Goal: Information Seeking & Learning: Learn about a topic

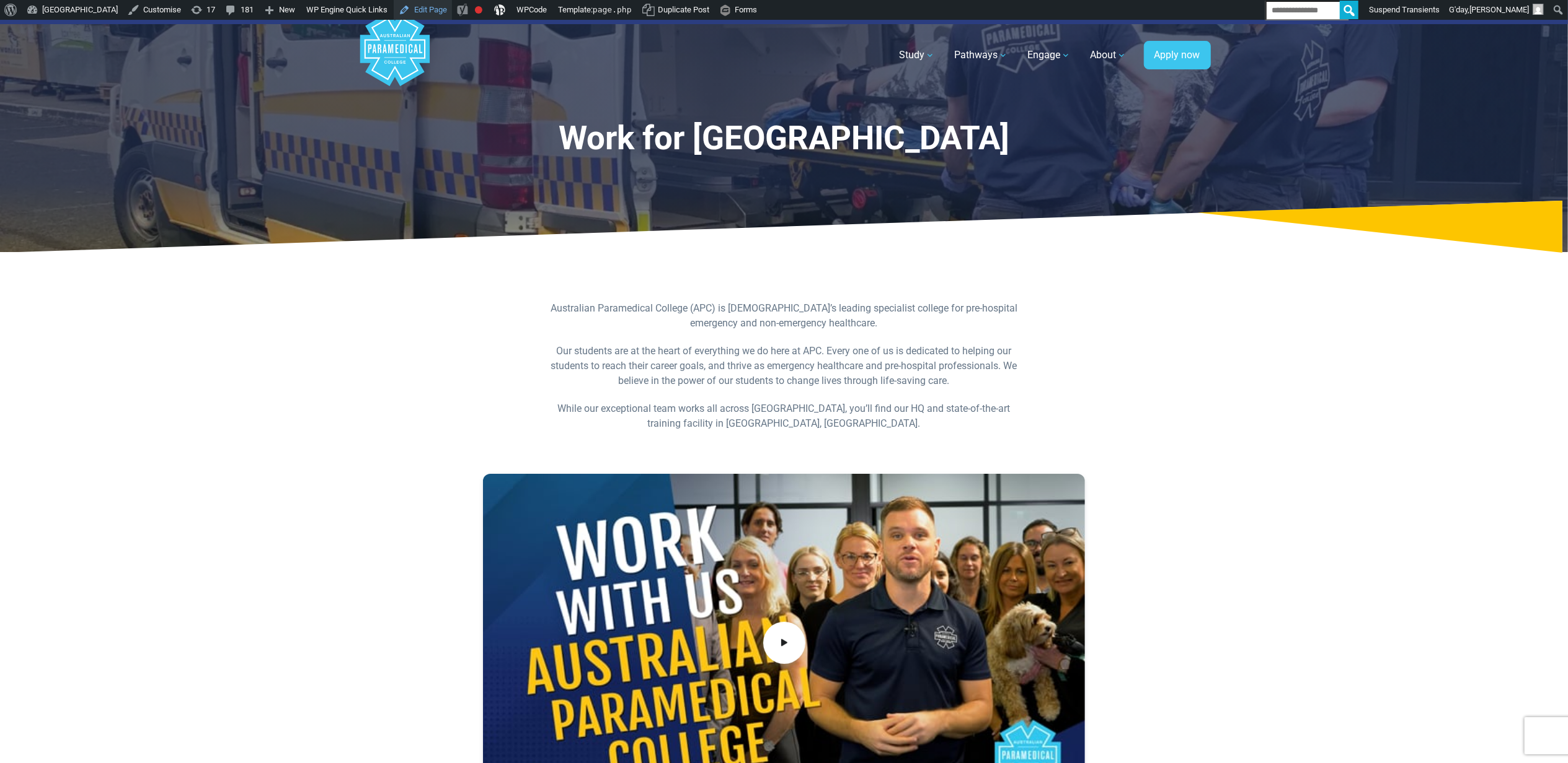
click at [449, 10] on link "Edit Page" at bounding box center [422, 10] width 58 height 20
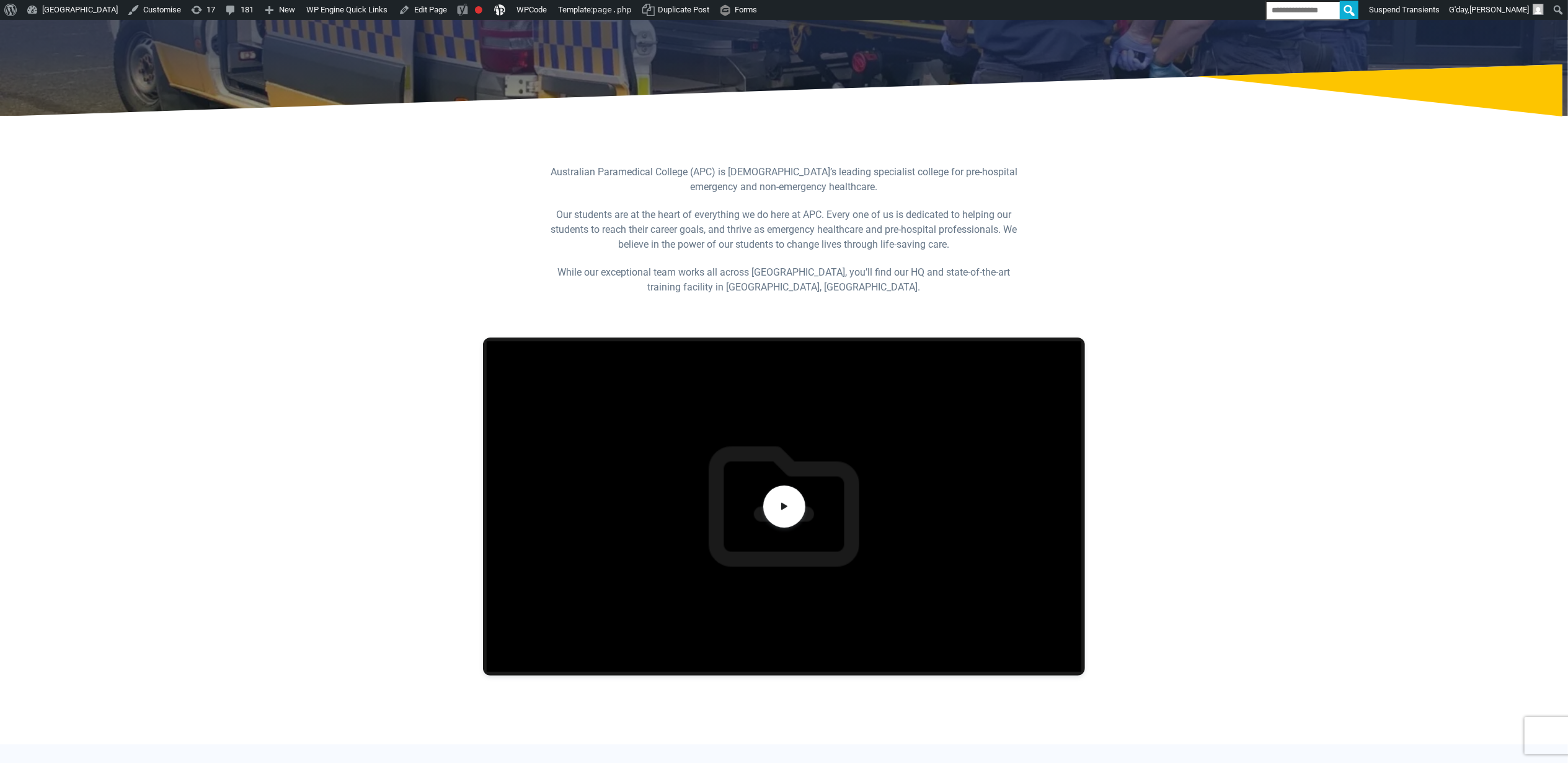
scroll to position [165, 0]
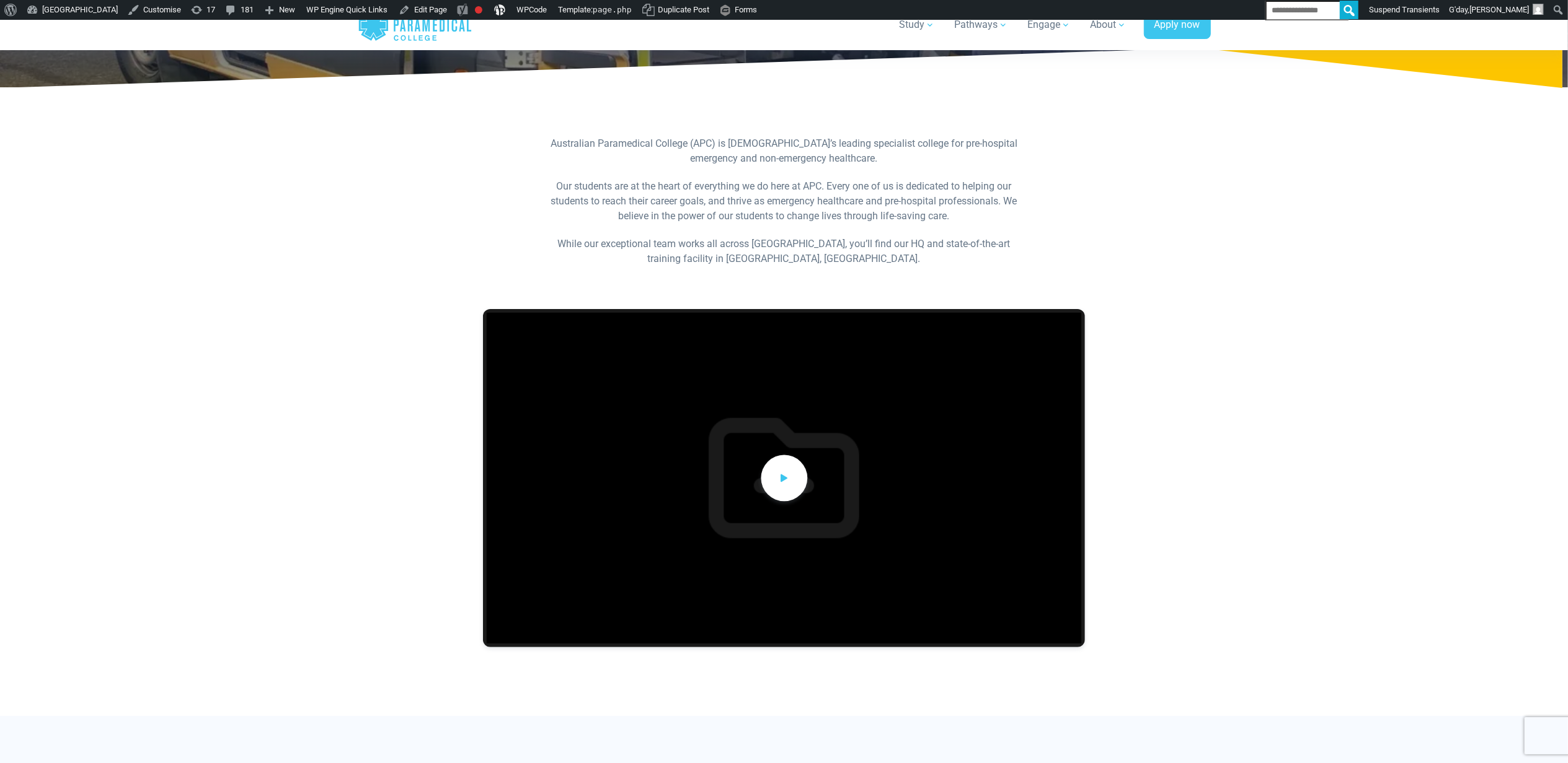
click at [779, 466] on span at bounding box center [784, 478] width 46 height 46
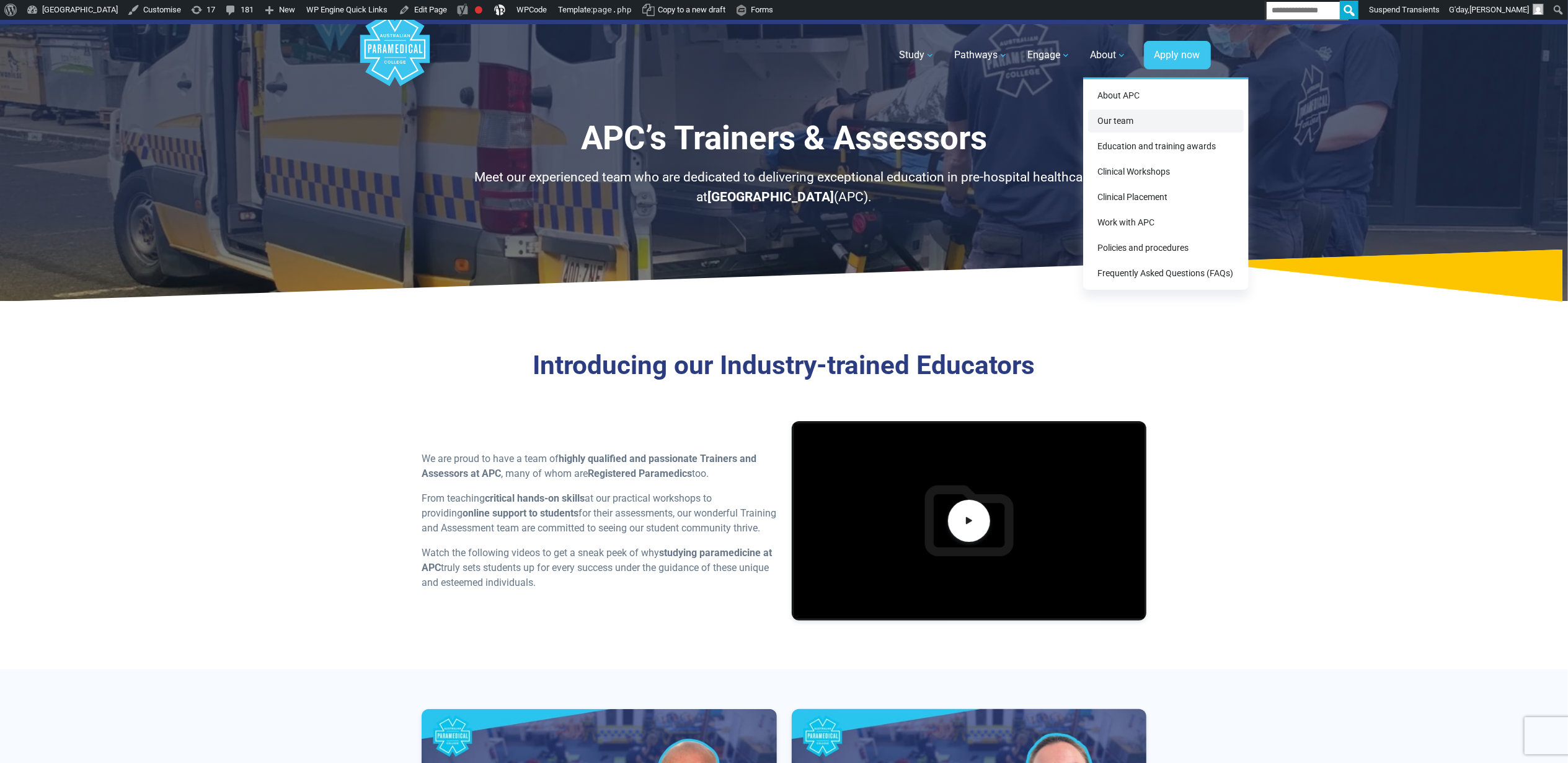
click at [1142, 113] on link "Our team" at bounding box center [1166, 122] width 156 height 23
click at [1129, 114] on link "Our team" at bounding box center [1166, 122] width 156 height 23
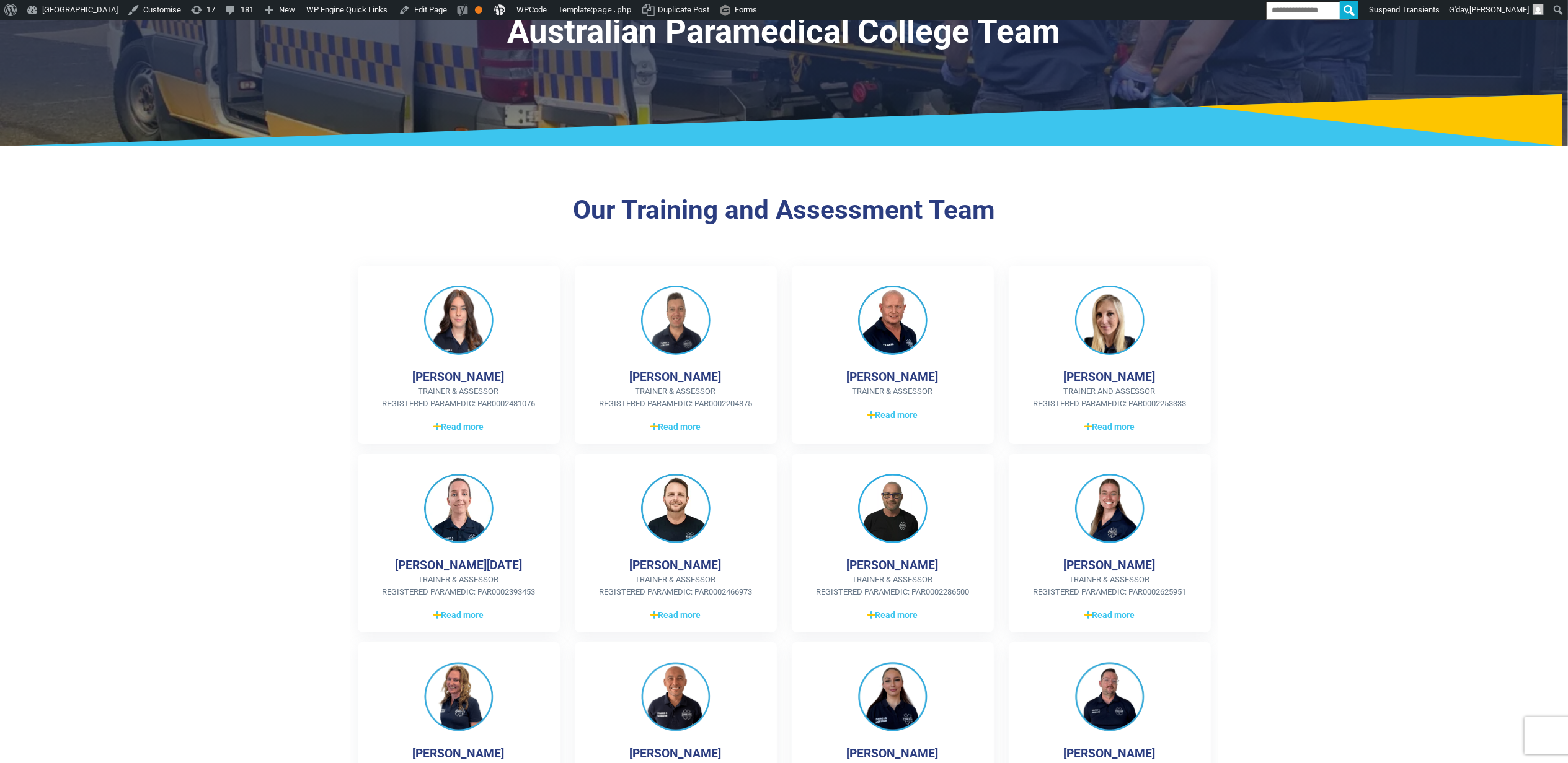
scroll to position [165, 0]
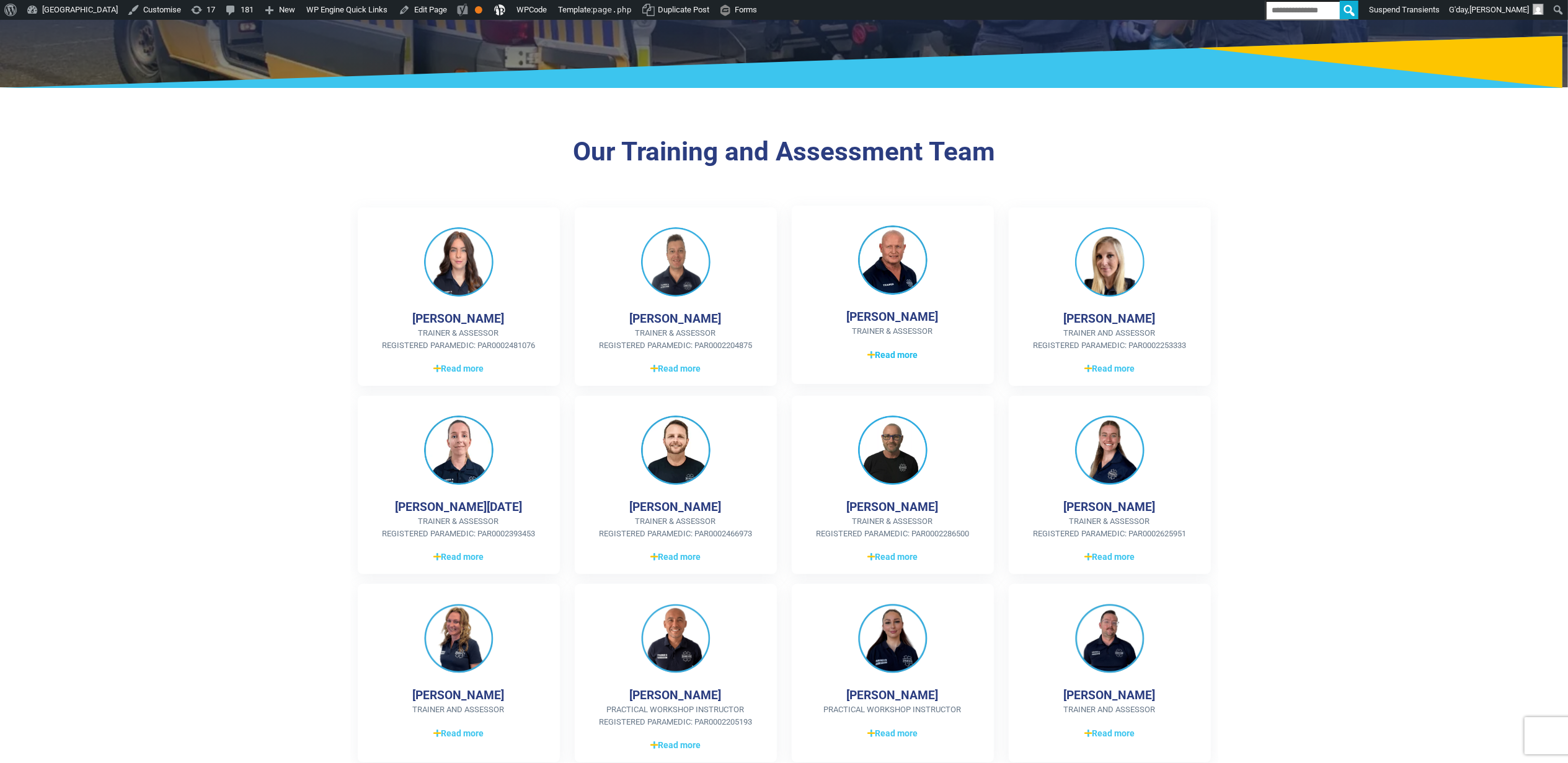
click at [896, 350] on span "Read more" at bounding box center [892, 356] width 51 height 13
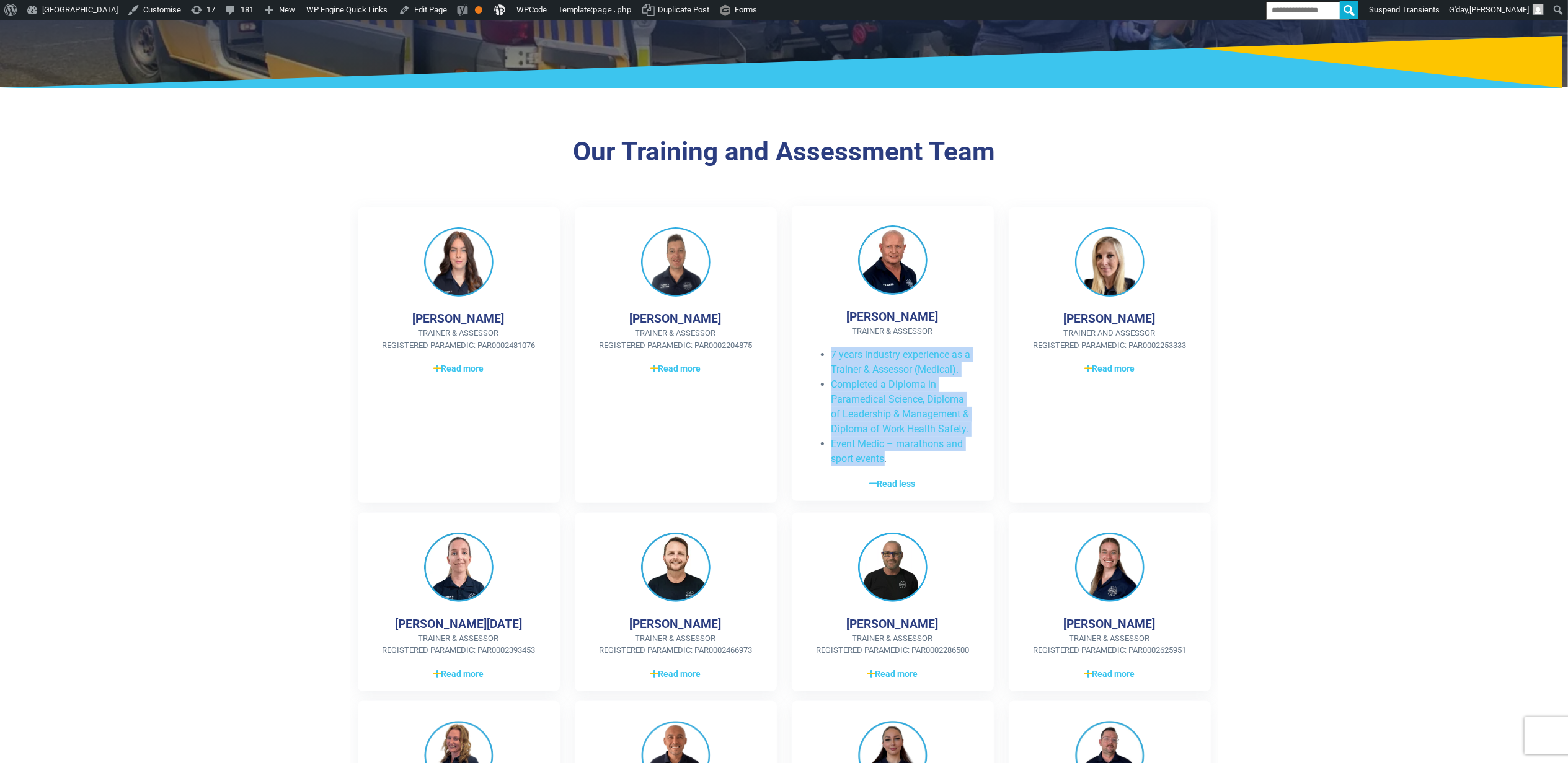
drag, startPoint x: 828, startPoint y: 352, endPoint x: 883, endPoint y: 456, distance: 117.6
click at [883, 456] on ul "7 years industry experience as a Trainer & Assessor (Medical). Completed a Dipl…" at bounding box center [892, 407] width 162 height 119
copy ul "7 years industry experience as a Trainer & Assessor (Medical). Completed a Dipl…"
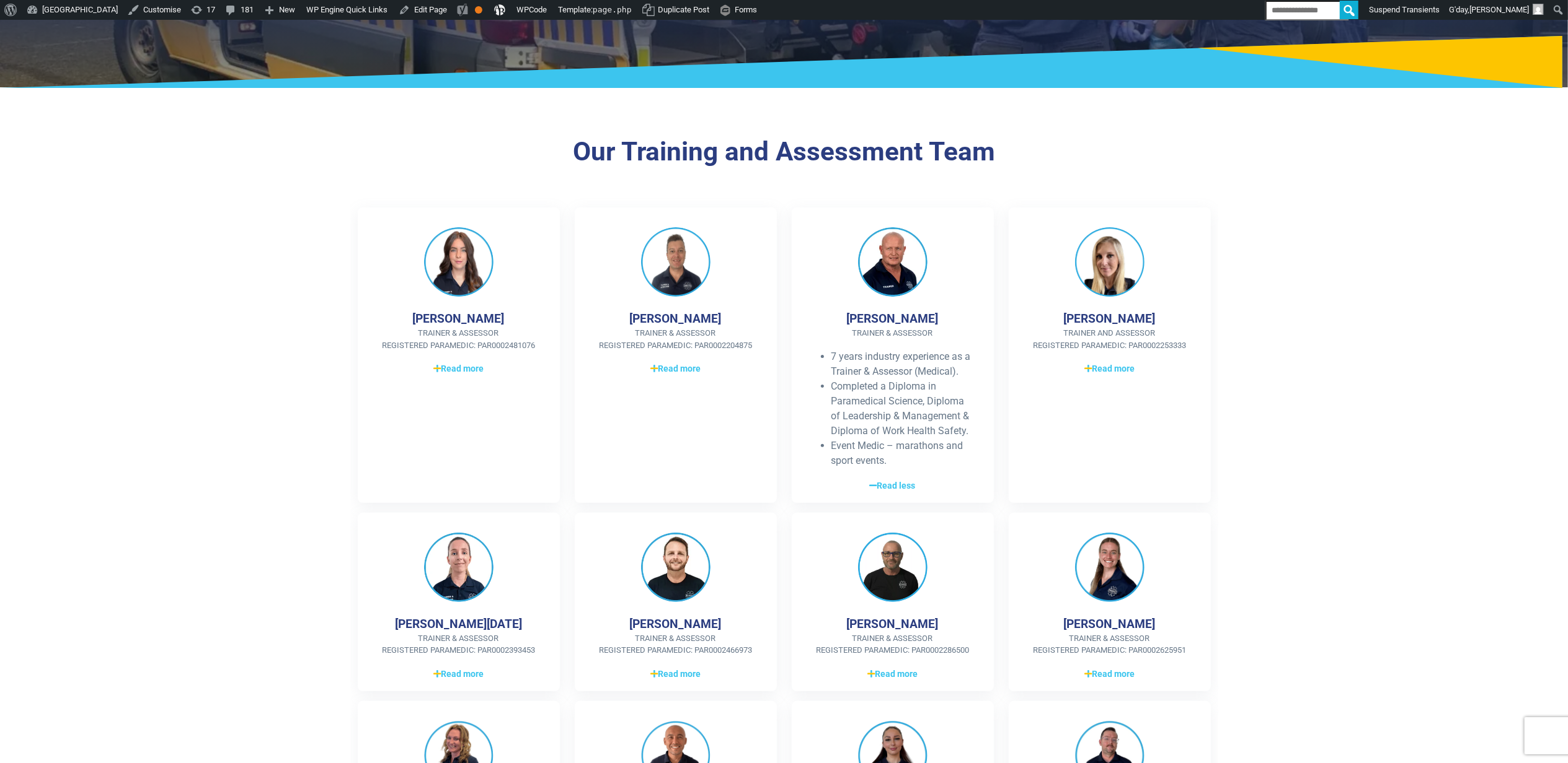
click at [310, 597] on section "Our Training and Assessment Team [PERSON_NAME] Trainer & Assessor Registered Pa…" at bounding box center [784, 513] width 1568 height 833
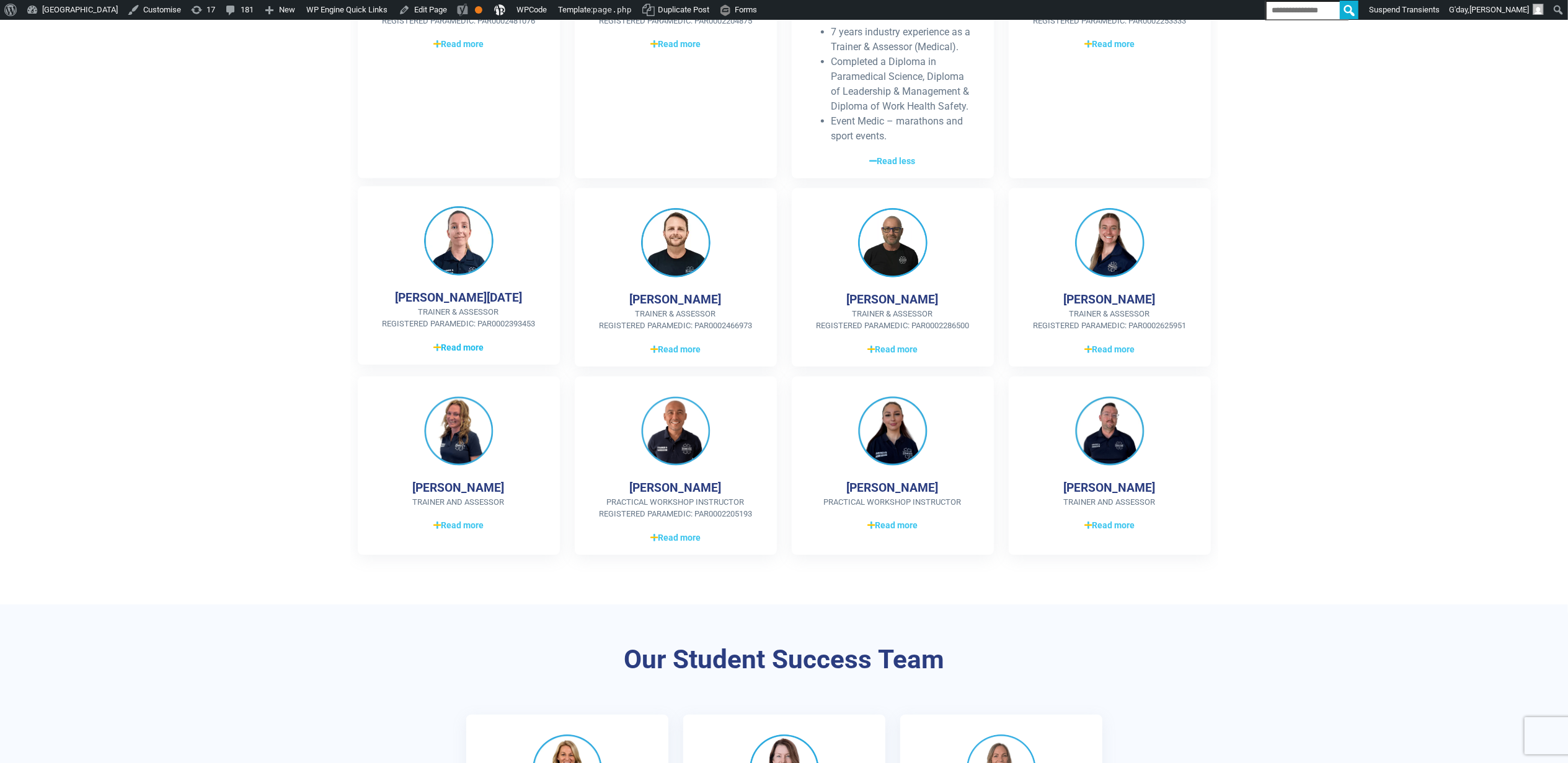
scroll to position [496, 0]
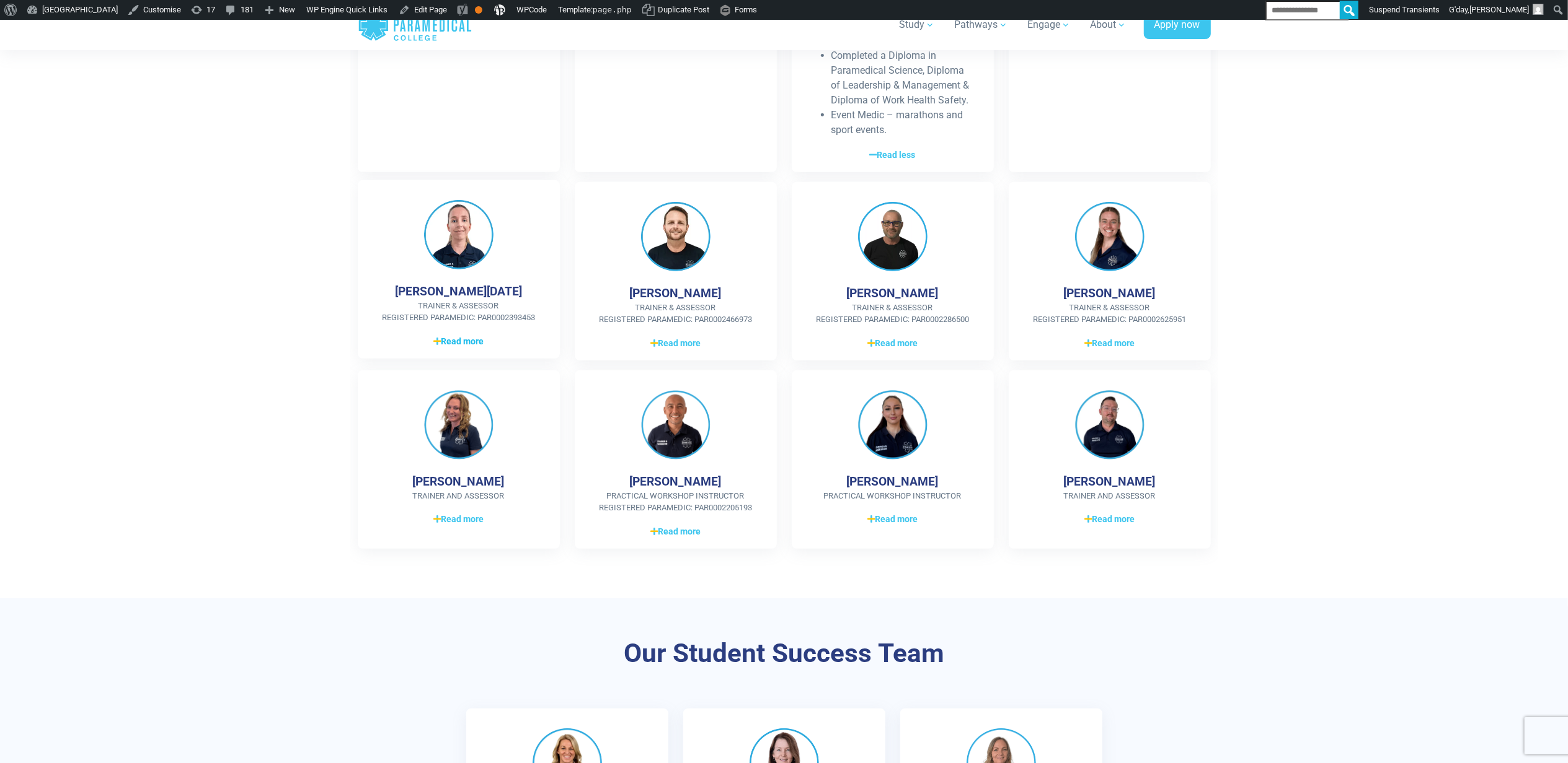
click at [460, 347] on span "Read more" at bounding box center [458, 342] width 51 height 13
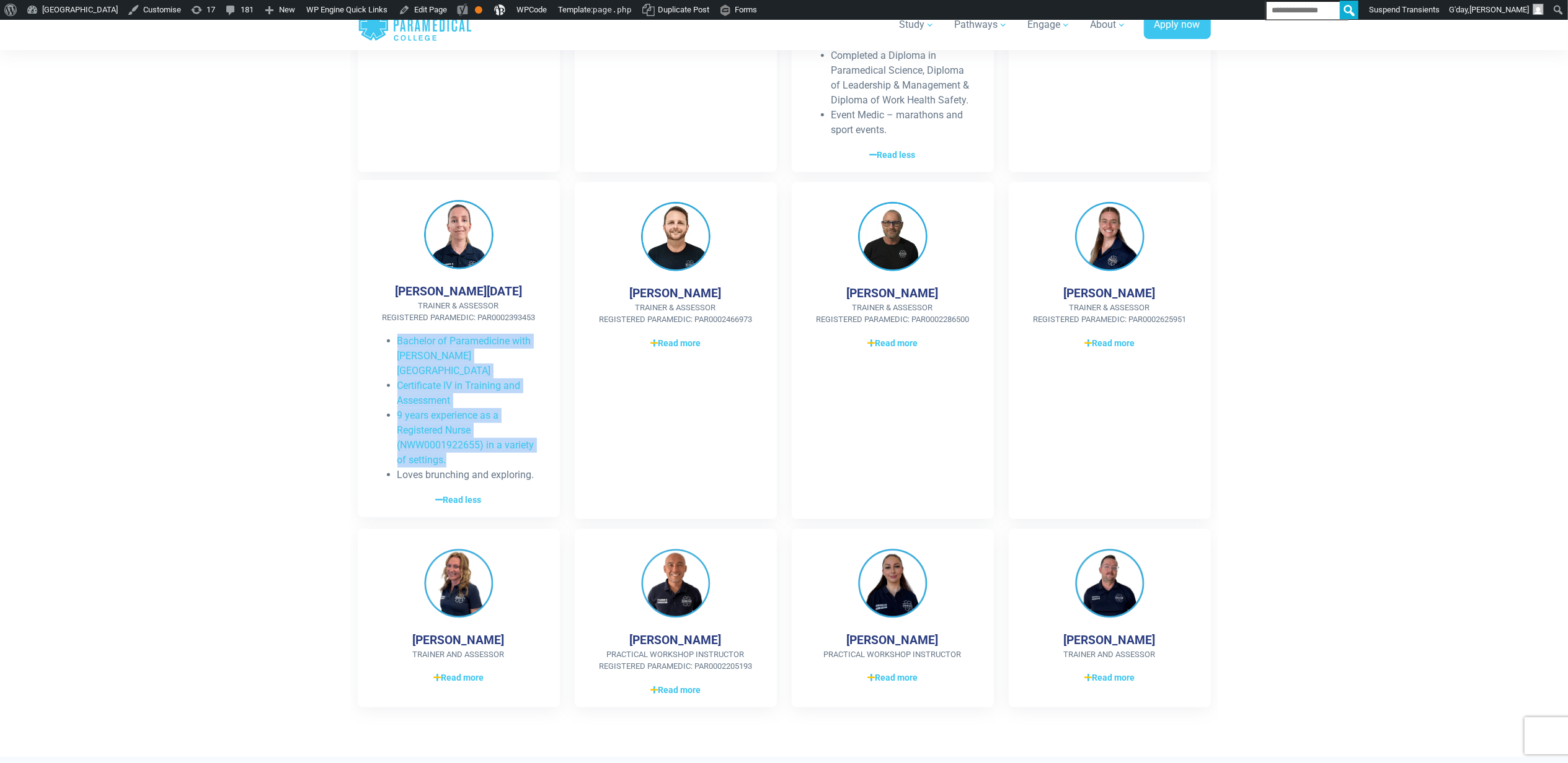
drag, startPoint x: 461, startPoint y: 448, endPoint x: 385, endPoint y: 340, distance: 132.1
click at [385, 340] on ul "Bachelor of Paramedicine with [PERSON_NAME] University Certificate IV in Traini…" at bounding box center [459, 409] width 162 height 149
copy ul "Bachelor of Paramedicine with [PERSON_NAME] University Certificate IV in Traini…"
click at [1425, 375] on section "Our Training and Assessment Team [PERSON_NAME] Trainer & Assessor Registered Pa…" at bounding box center [784, 261] width 1568 height 991
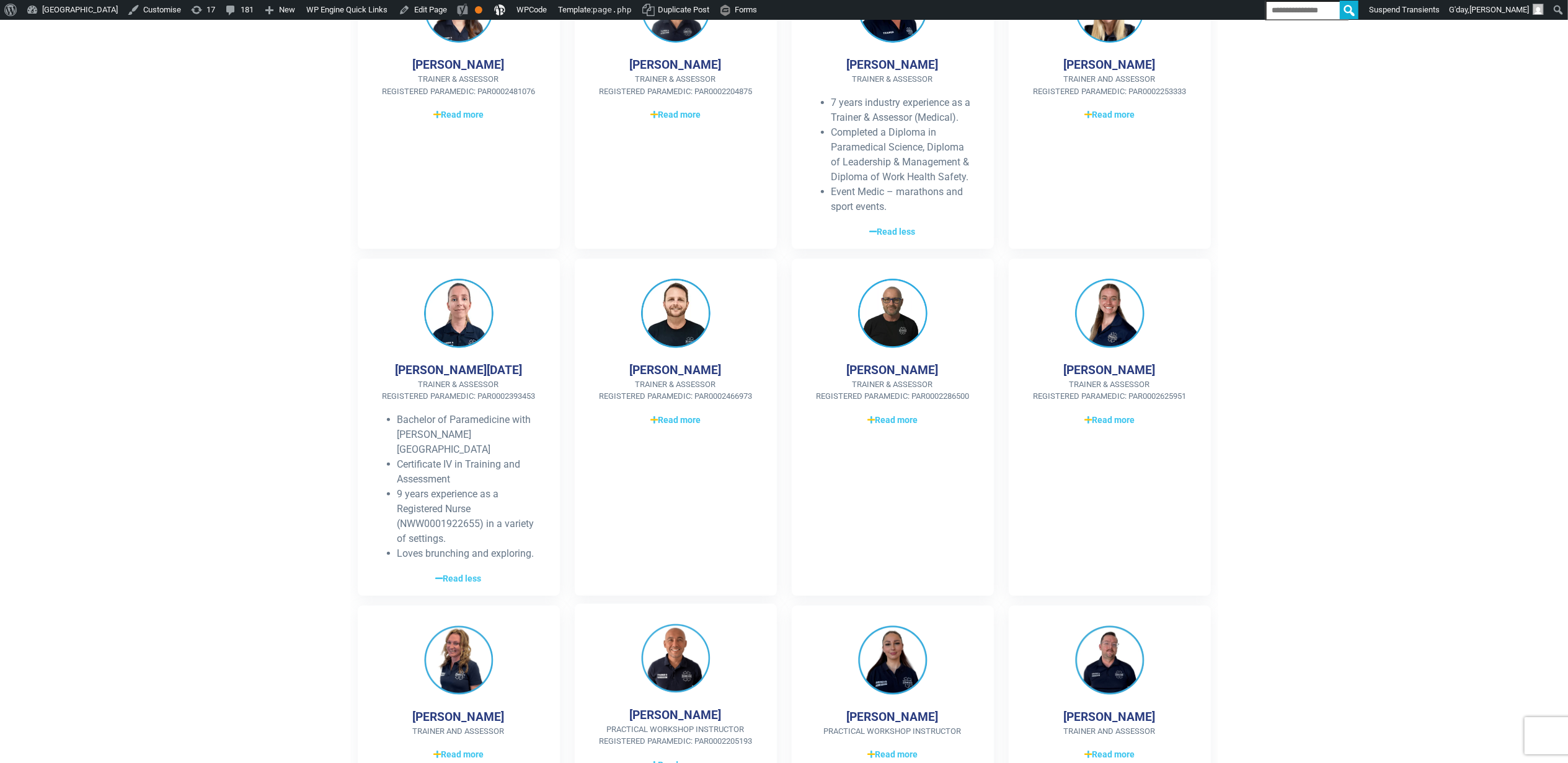
scroll to position [247, 0]
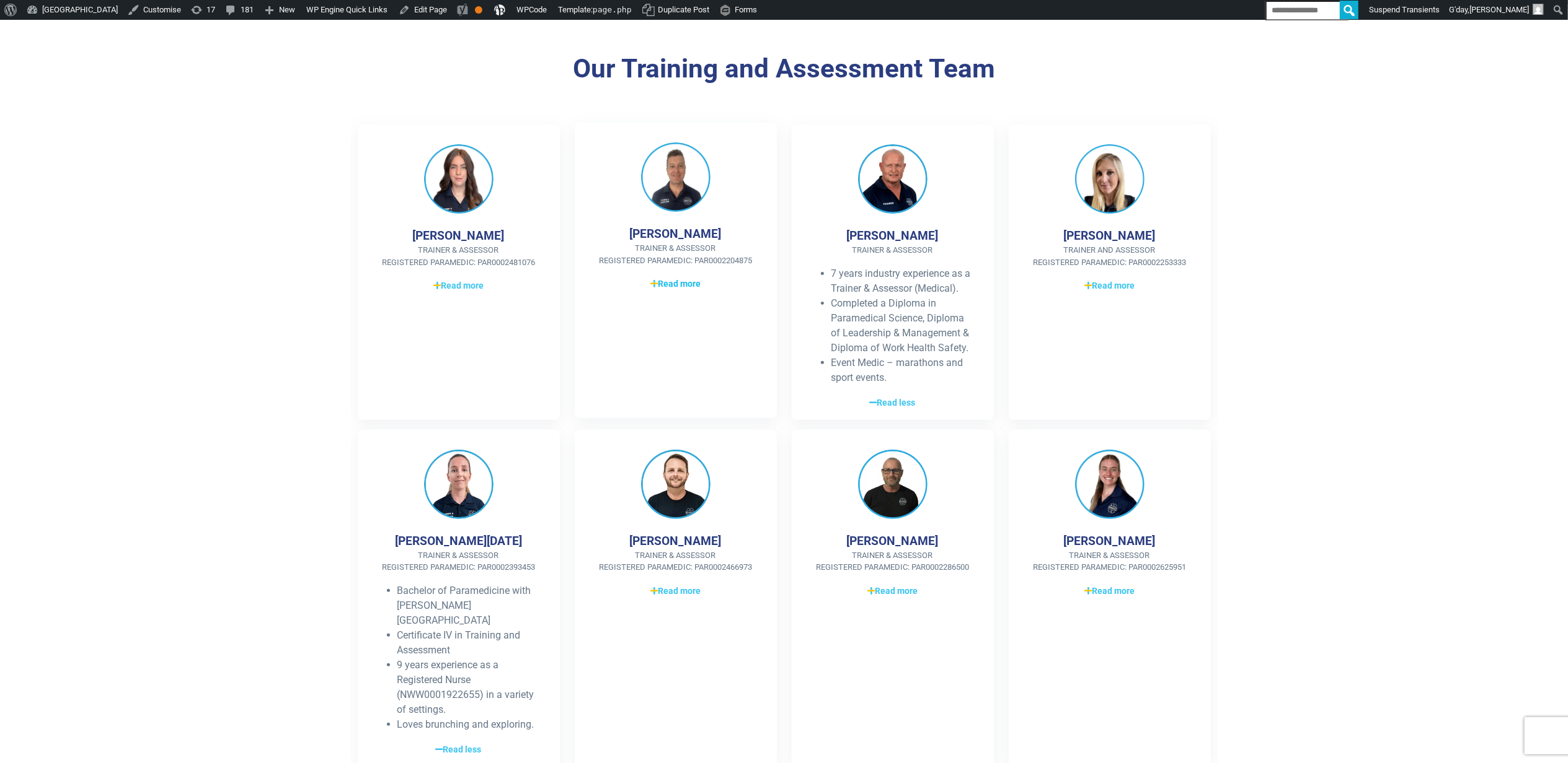
click at [681, 286] on span "Read more" at bounding box center [675, 284] width 51 height 13
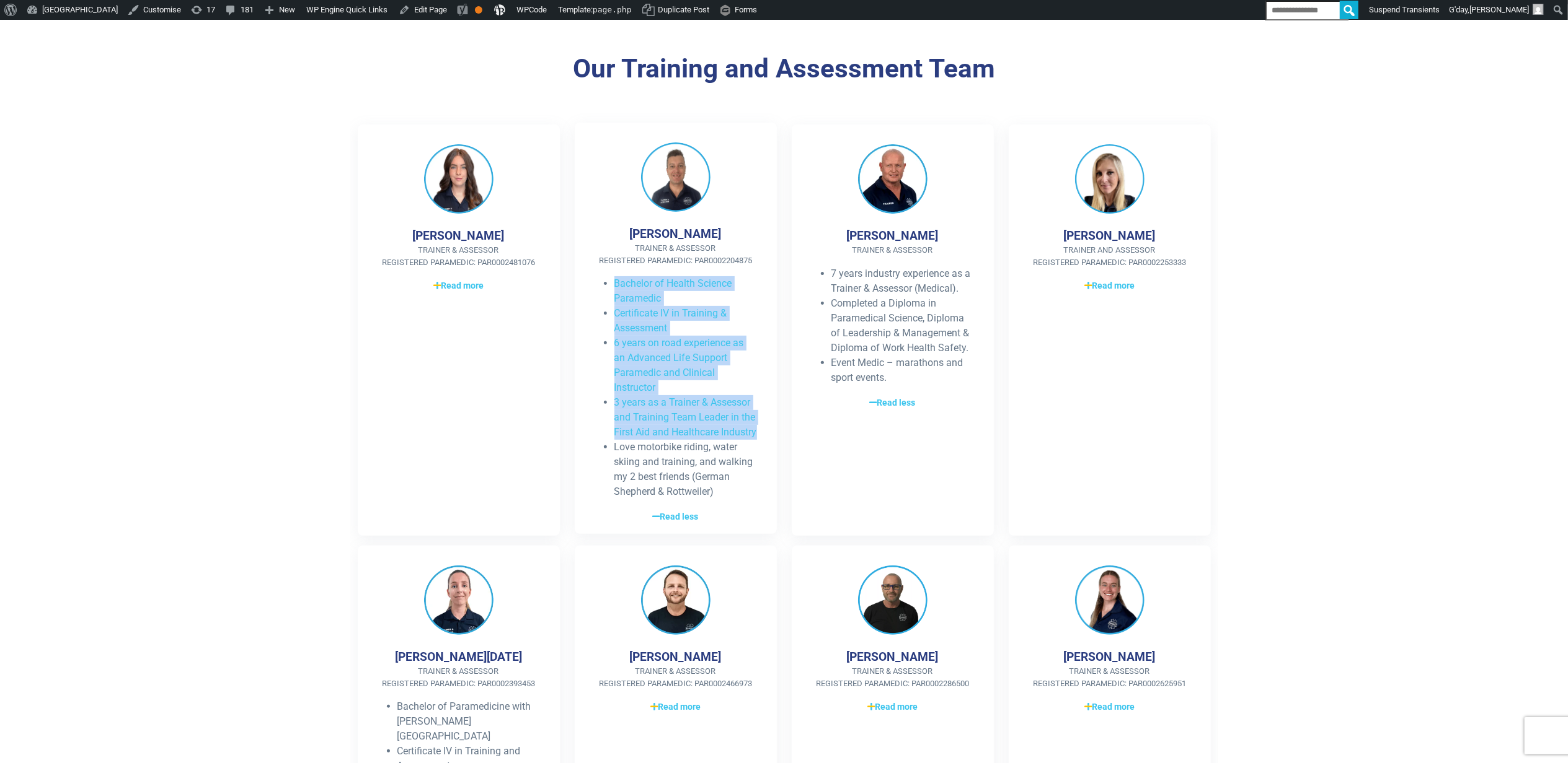
drag, startPoint x: 656, startPoint y: 450, endPoint x: 604, endPoint y: 281, distance: 176.8
click at [604, 281] on ul "Bachelor of Health Science Paramedic Certificate IV in Training & Assessment 6 …" at bounding box center [676, 388] width 162 height 223
copy ul "Bachelor of Health Science Paramedic Certificate IV in Training & Assessment 6 …"
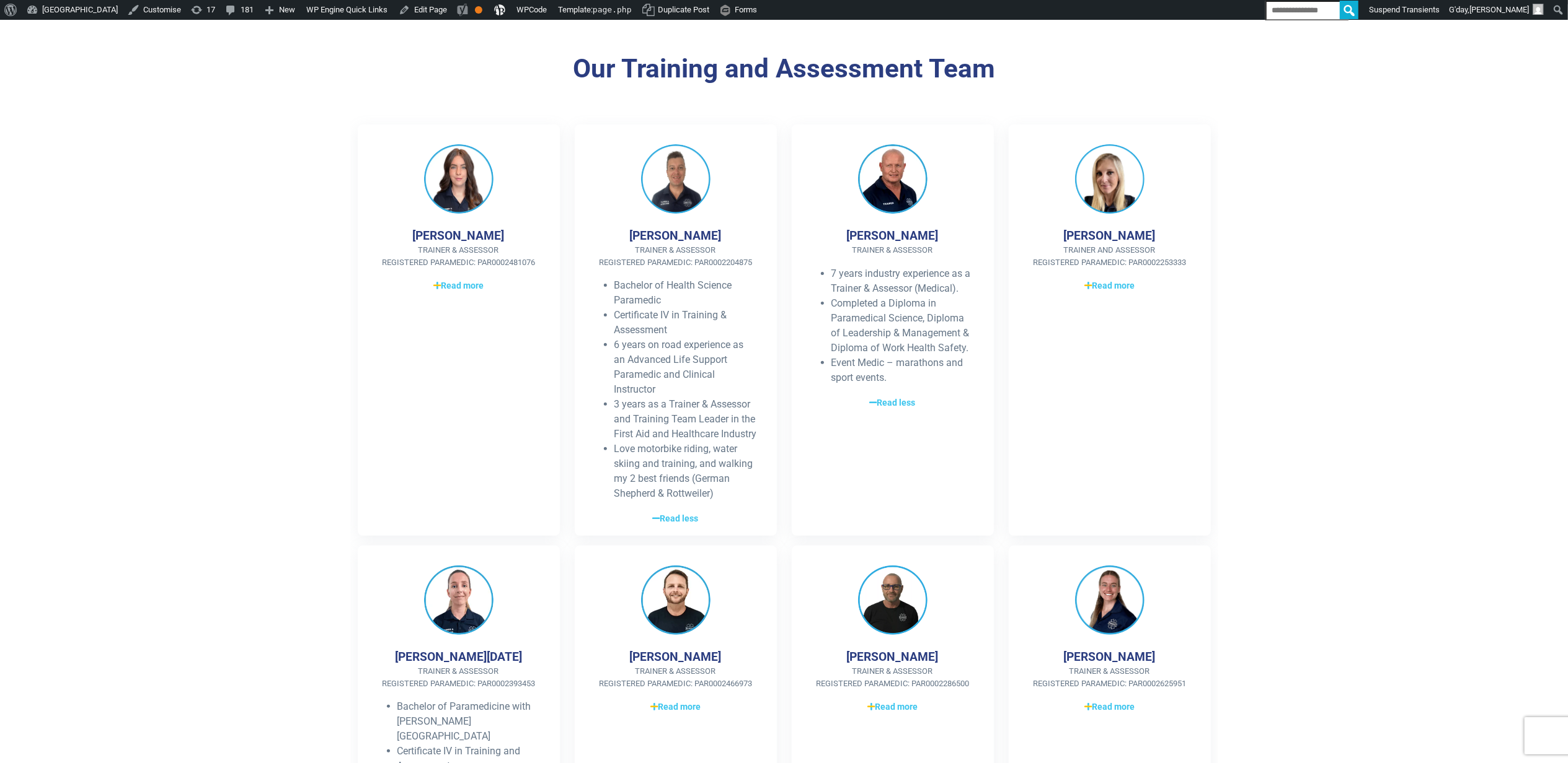
click at [1305, 354] on section "Our Training and Assessment Team [PERSON_NAME] Trainer & Assessor Registered Pa…" at bounding box center [784, 567] width 1568 height 1107
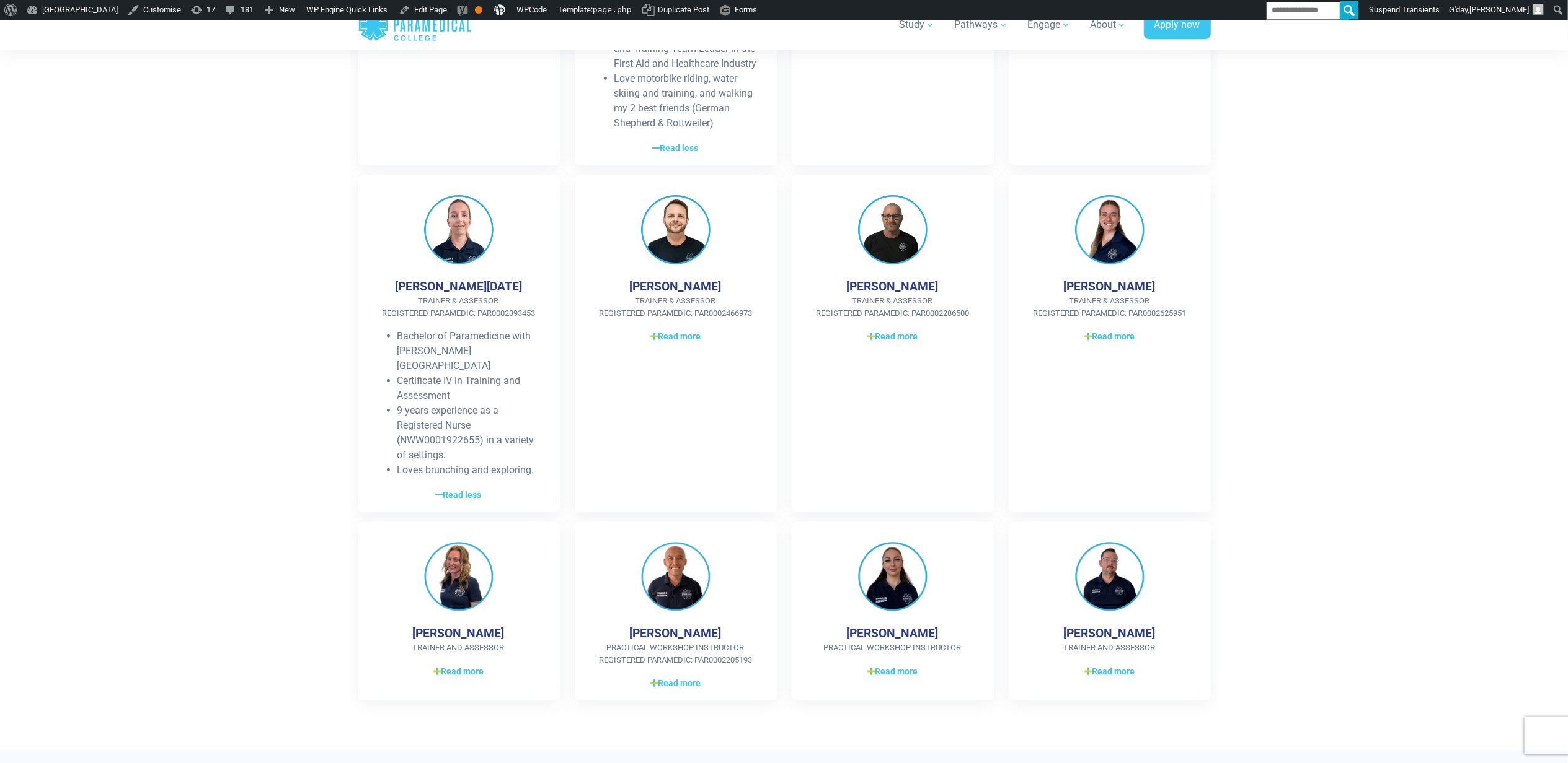
scroll to position [826, 0]
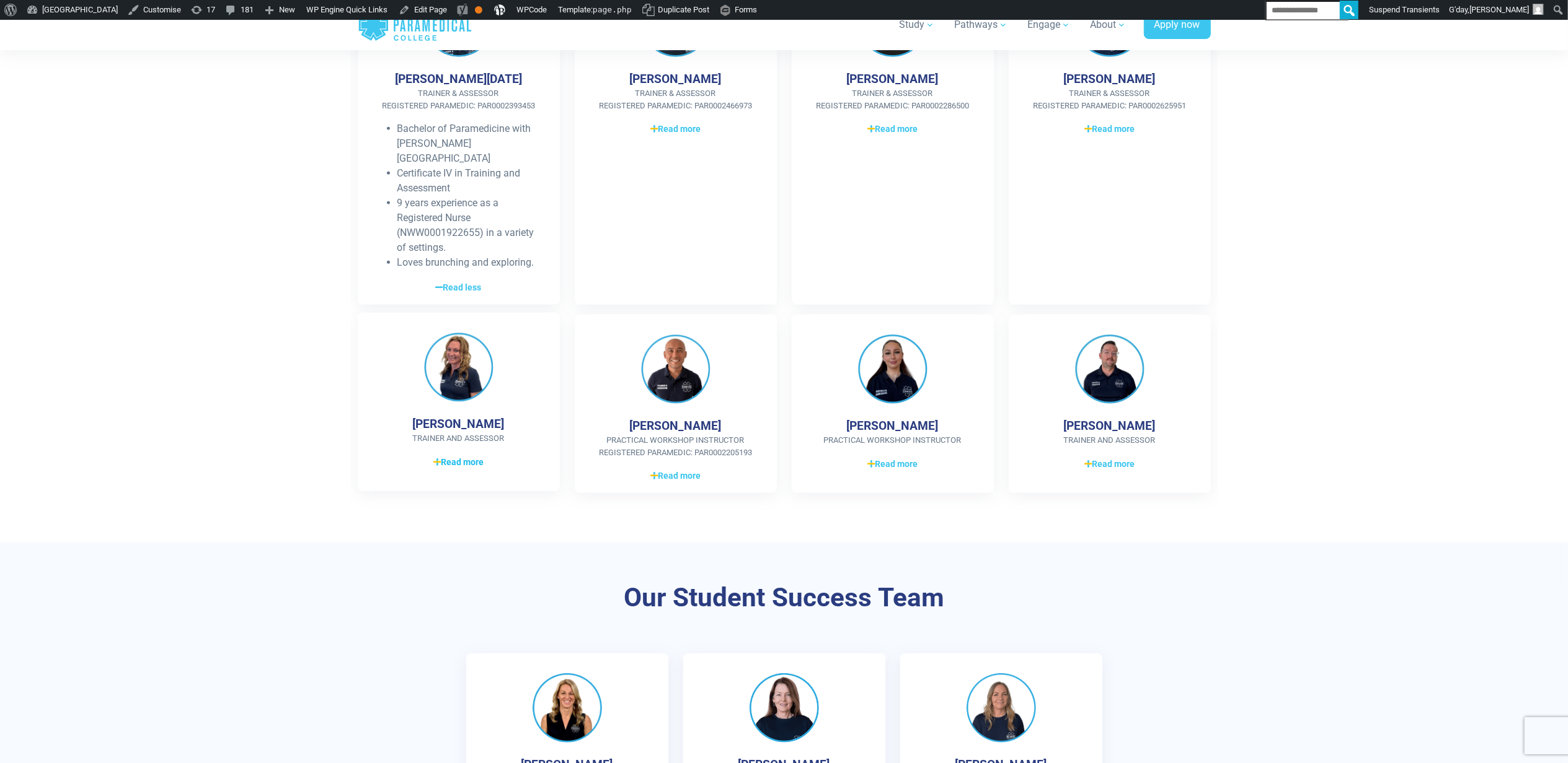
click at [484, 461] on link "Read more Read less" at bounding box center [459, 463] width 162 height 15
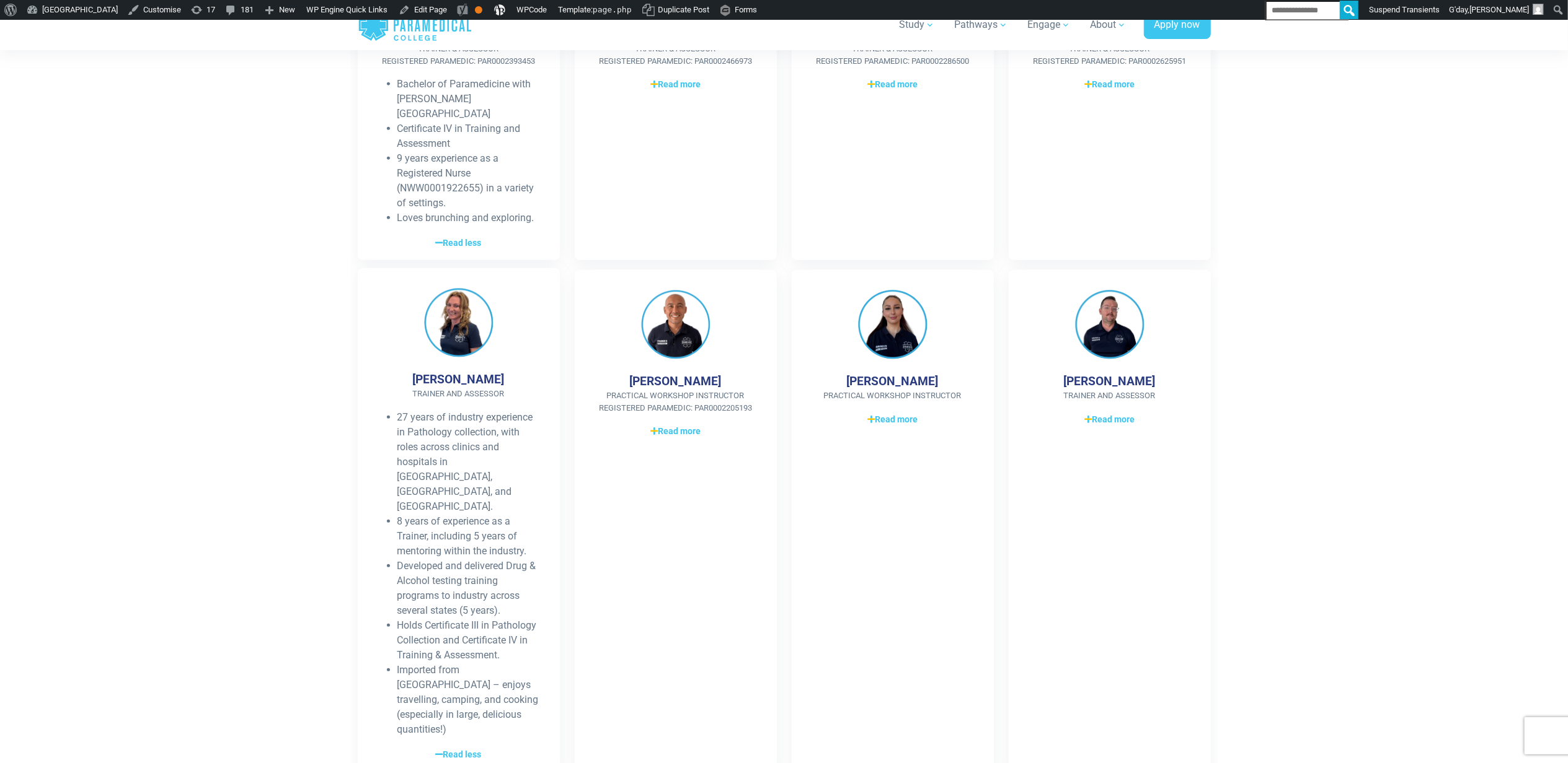
scroll to position [909, 0]
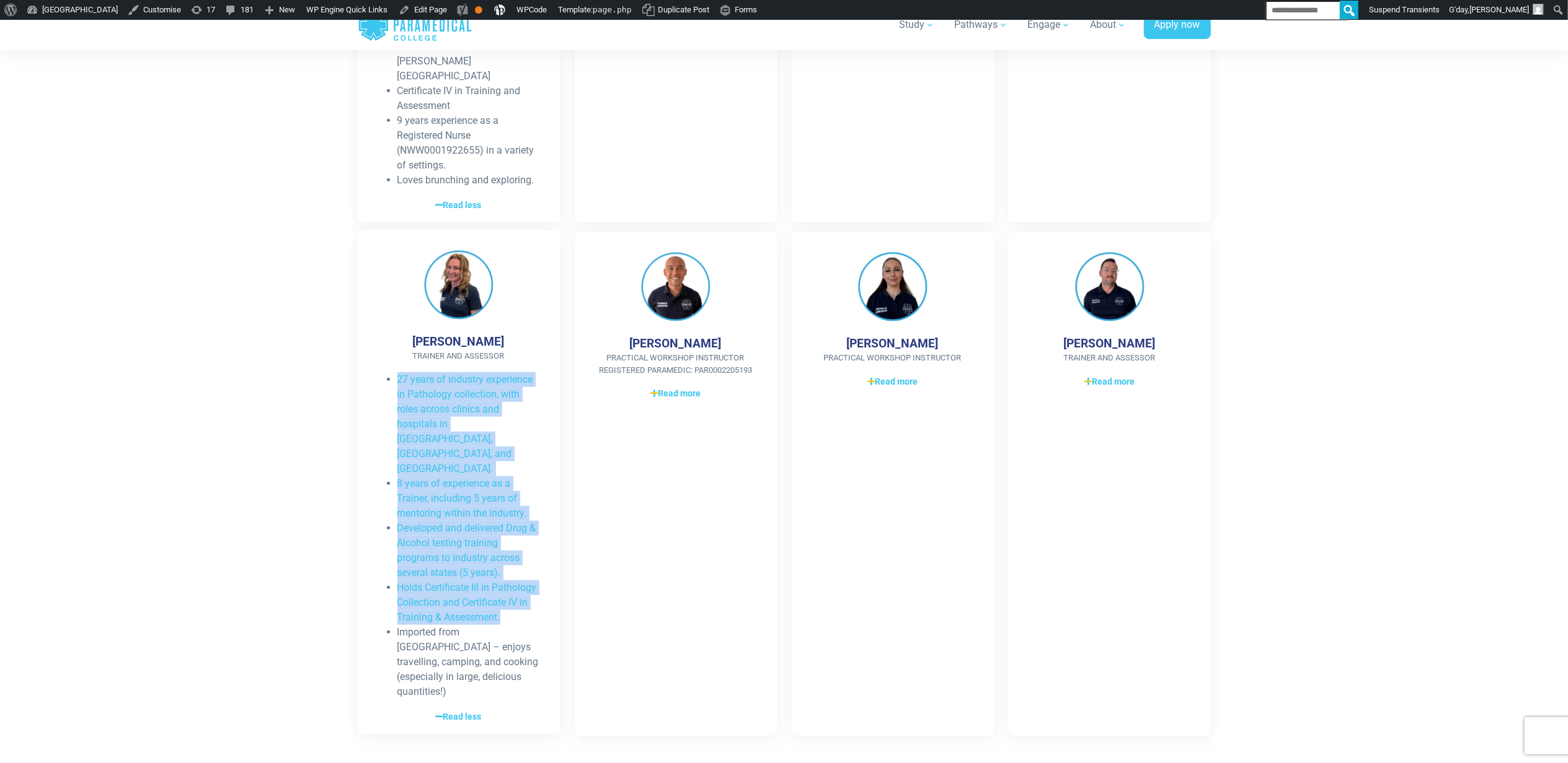
drag, startPoint x: 504, startPoint y: 573, endPoint x: 396, endPoint y: 384, distance: 217.7
click at [396, 384] on ul "27 years of industry experience in Pathology collection, with roles across clin…" at bounding box center [459, 535] width 162 height 327
copy ul "27 years of industry experience in Pathology collection, with roles across clin…"
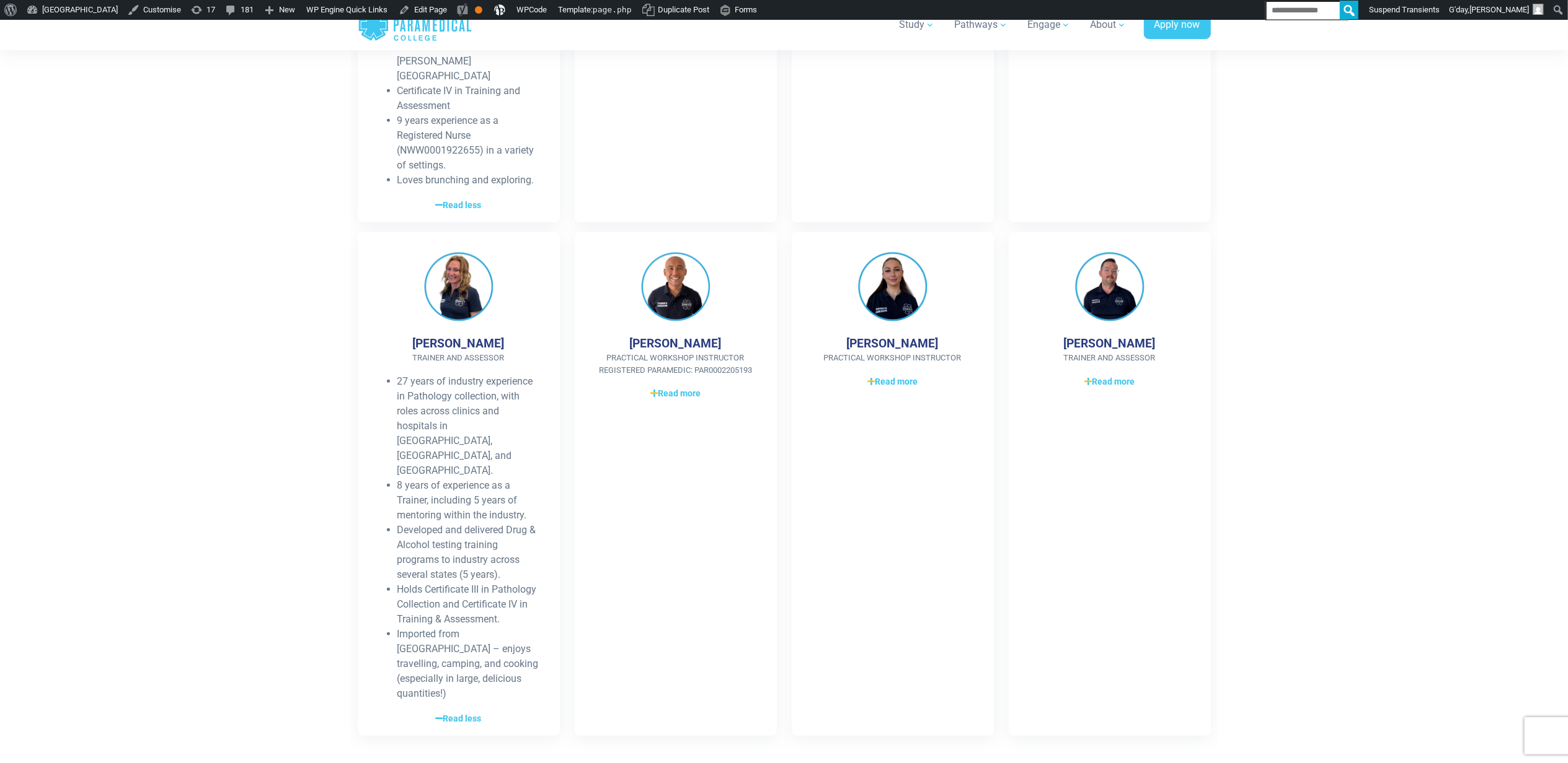
click at [1276, 429] on section "Our Training and Assessment Team [PERSON_NAME] Trainer & Assessor Registered Pa…" at bounding box center [784, 69] width 1568 height 1432
click at [455, 645] on div "27 years of industry experience in Pathology collection, with roles across clin…" at bounding box center [459, 548] width 162 height 352
click at [454, 711] on span "Read less" at bounding box center [458, 717] width 46 height 13
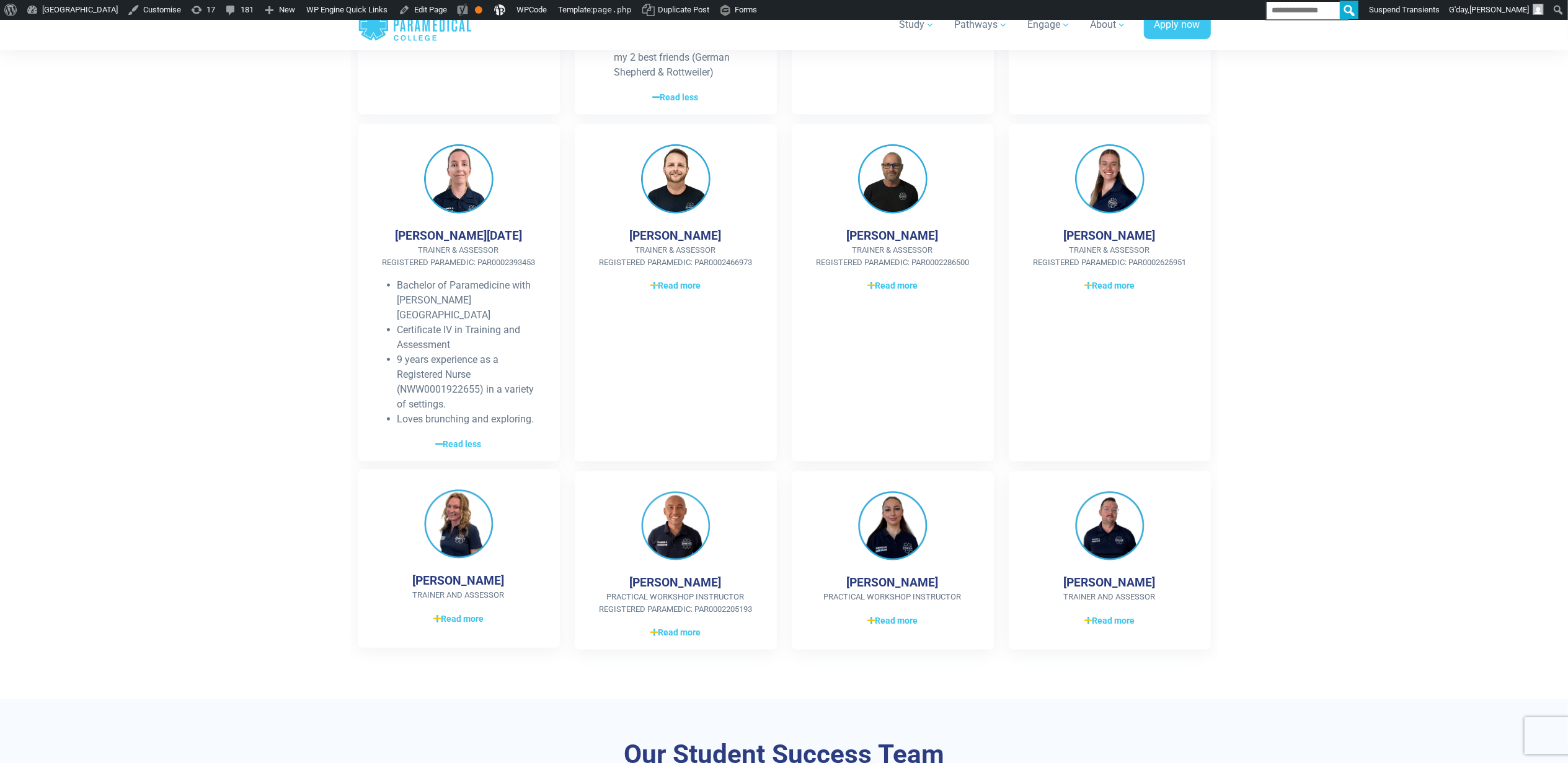
scroll to position [660, 0]
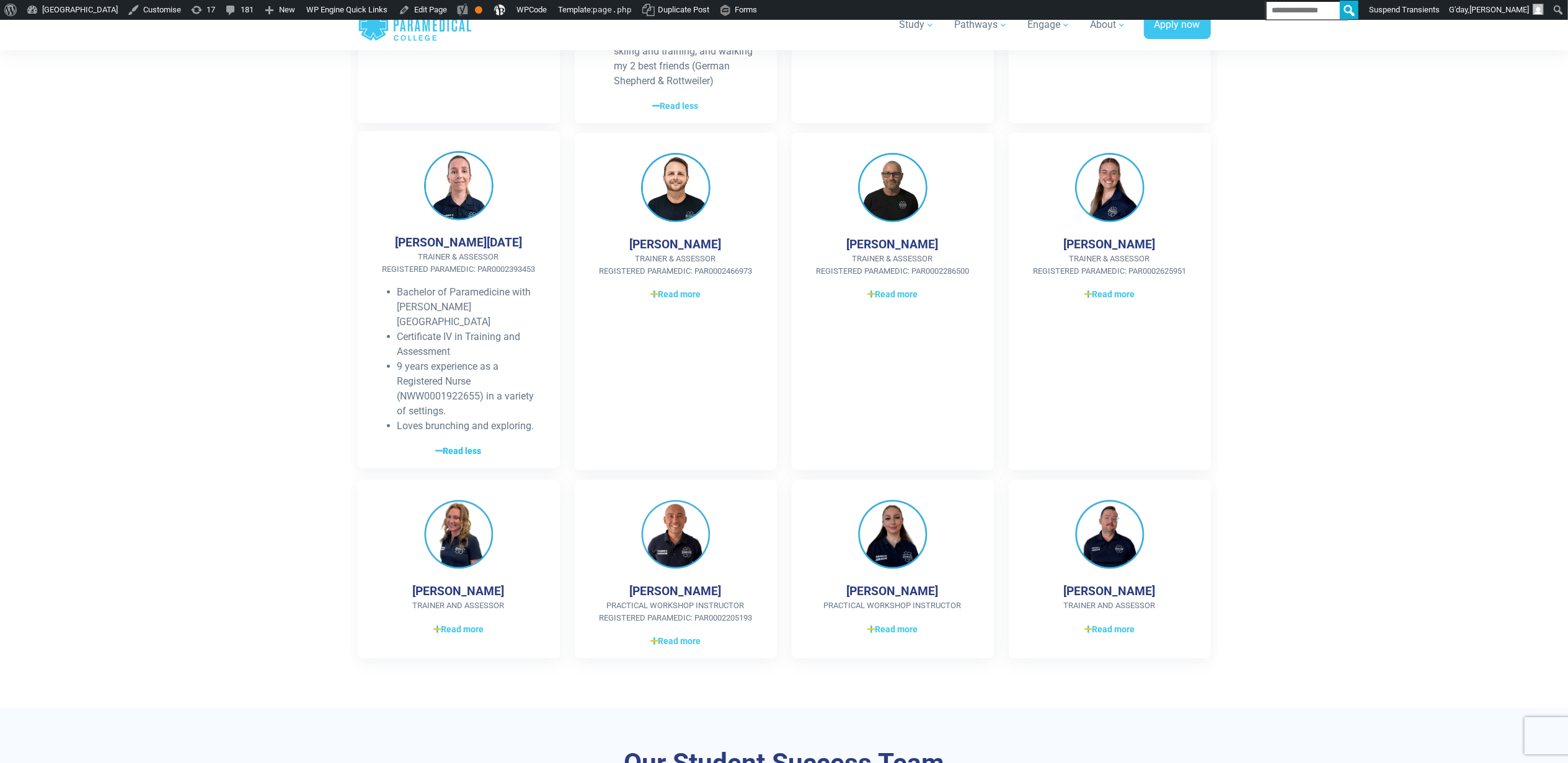
click at [466, 452] on span "Read less" at bounding box center [458, 452] width 46 height 13
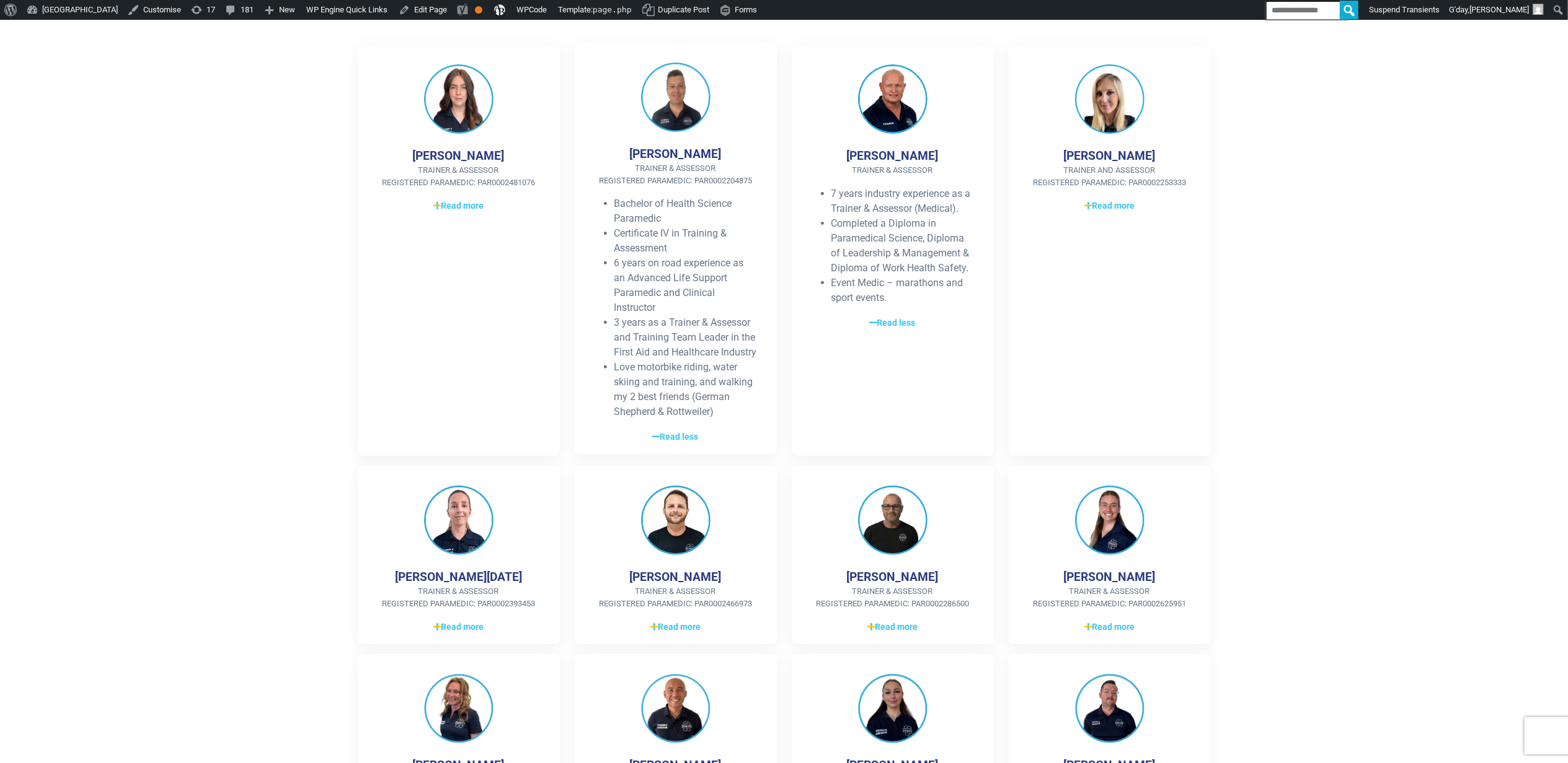
scroll to position [247, 0]
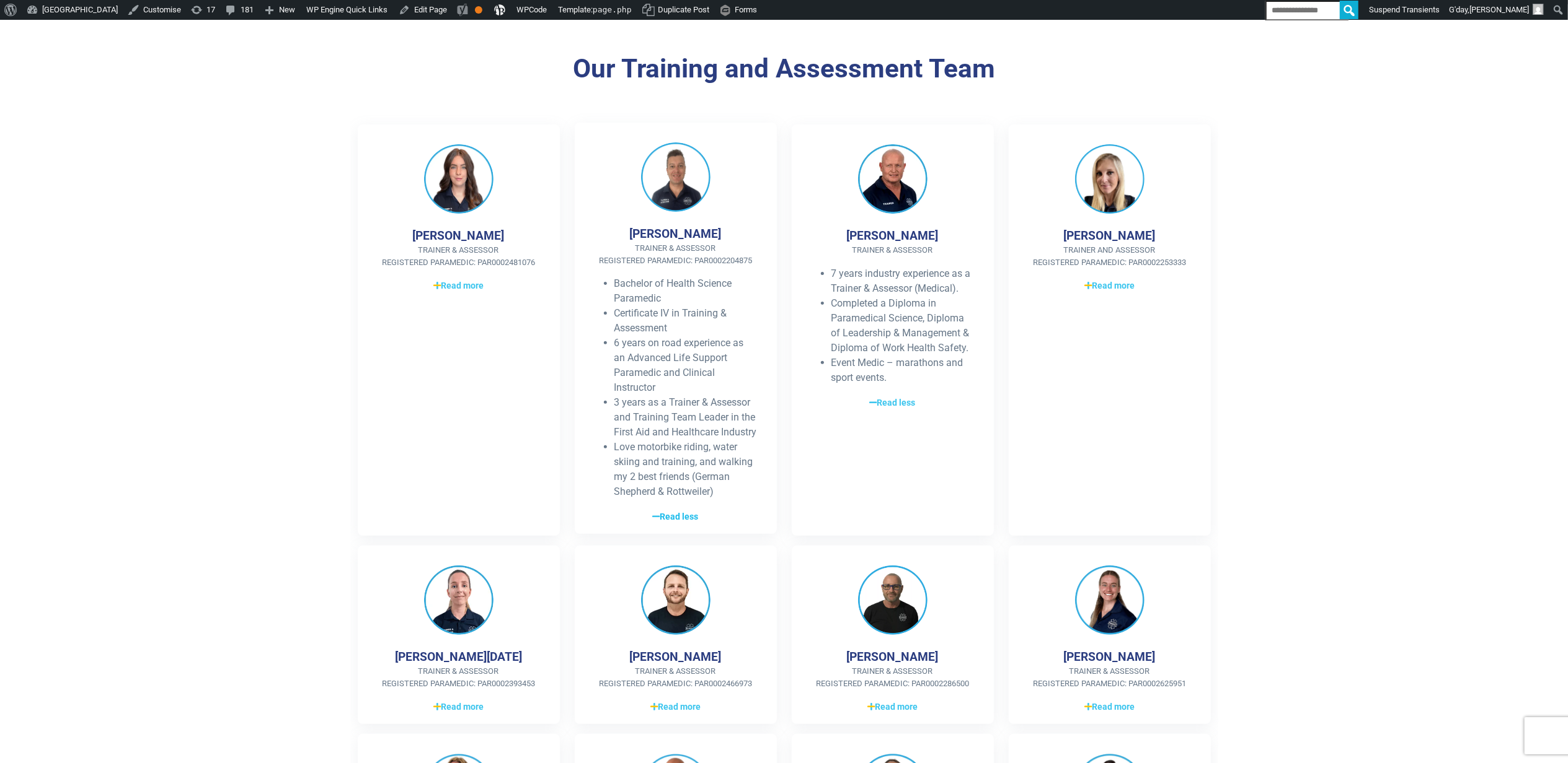
click at [673, 524] on span "Read less" at bounding box center [675, 517] width 46 height 13
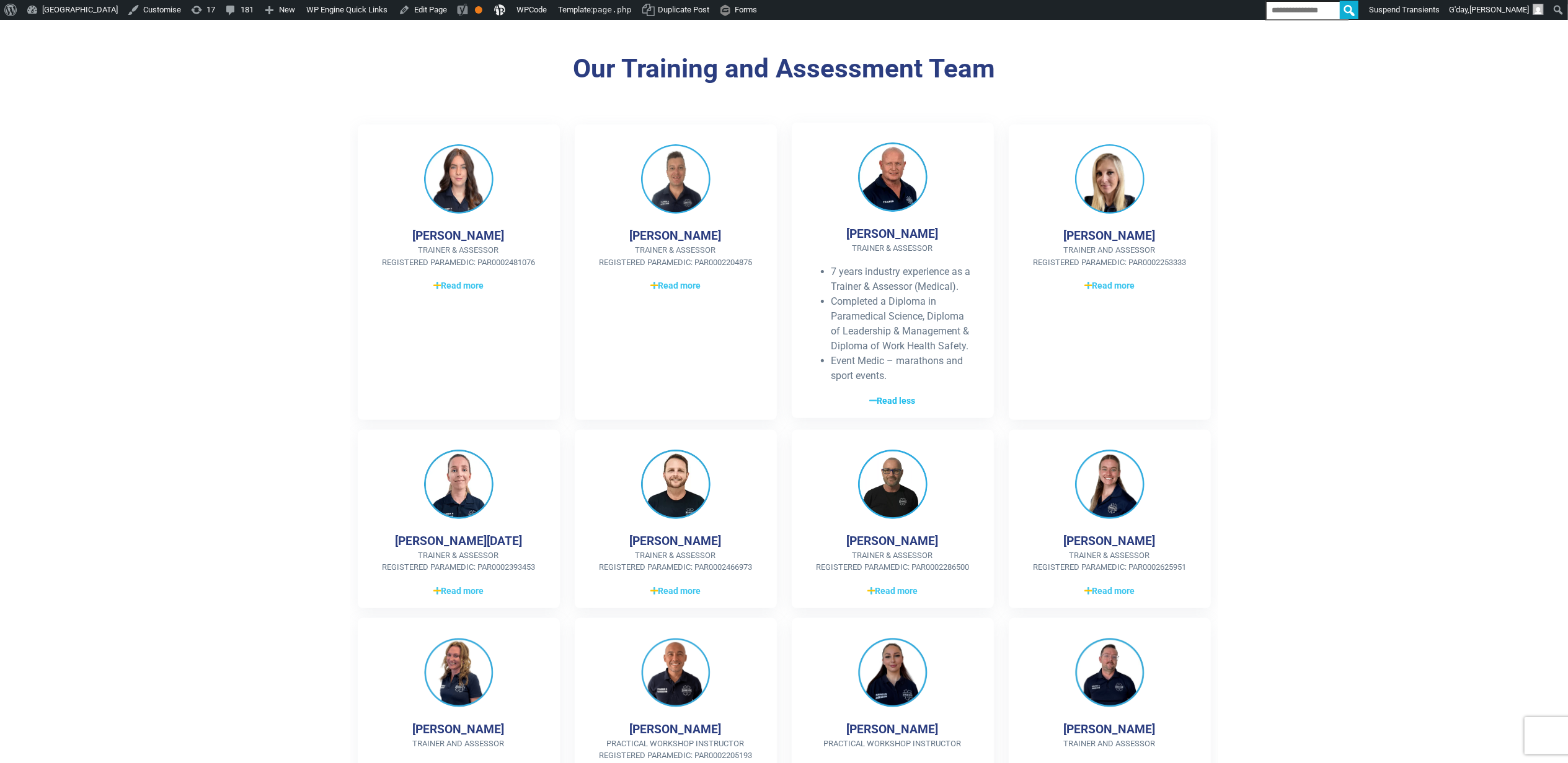
click at [895, 400] on span "Read less" at bounding box center [892, 401] width 46 height 13
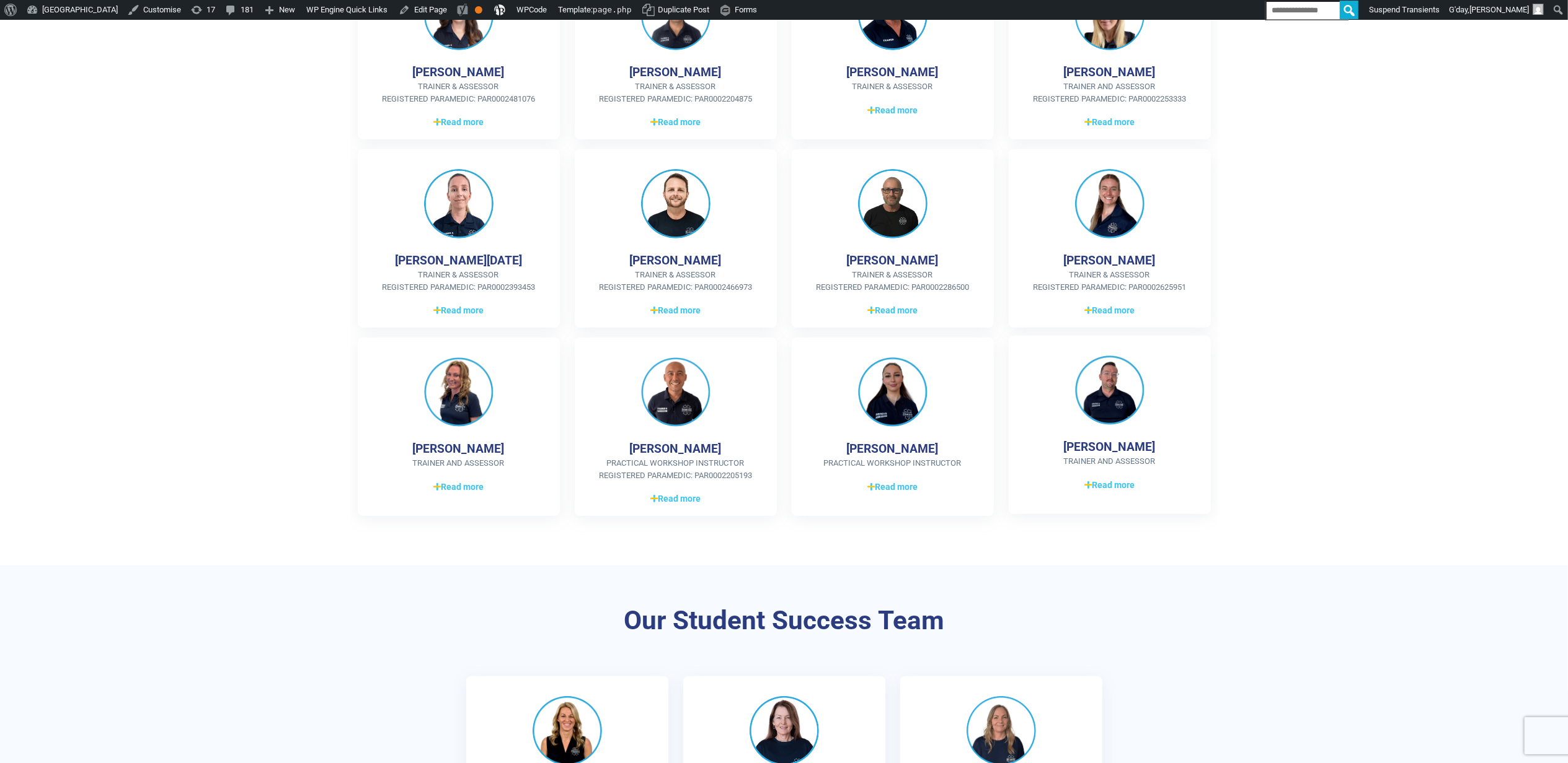
scroll to position [413, 0]
click at [891, 482] on span "Read more" at bounding box center [892, 484] width 51 height 13
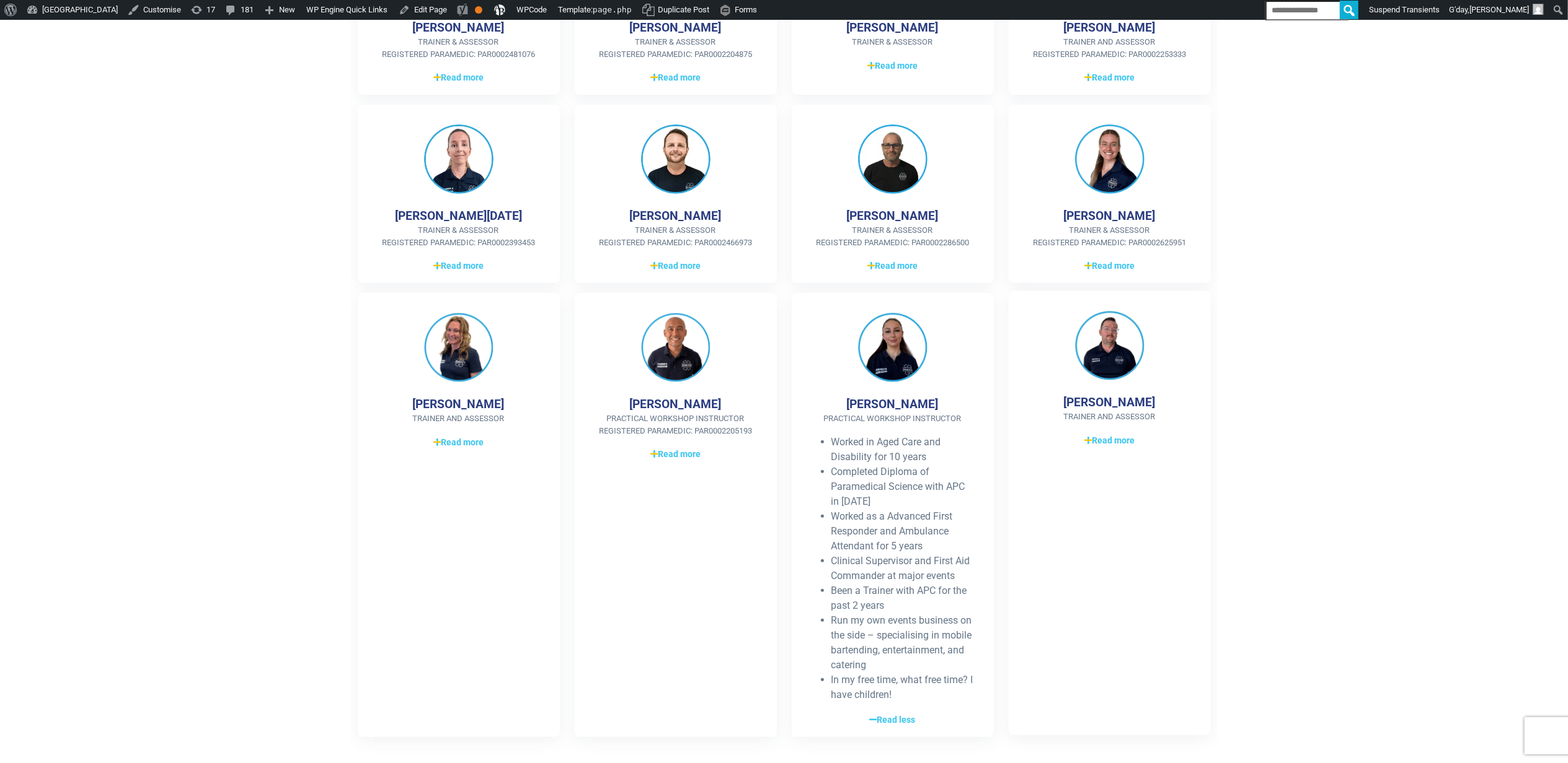
scroll to position [578, 0]
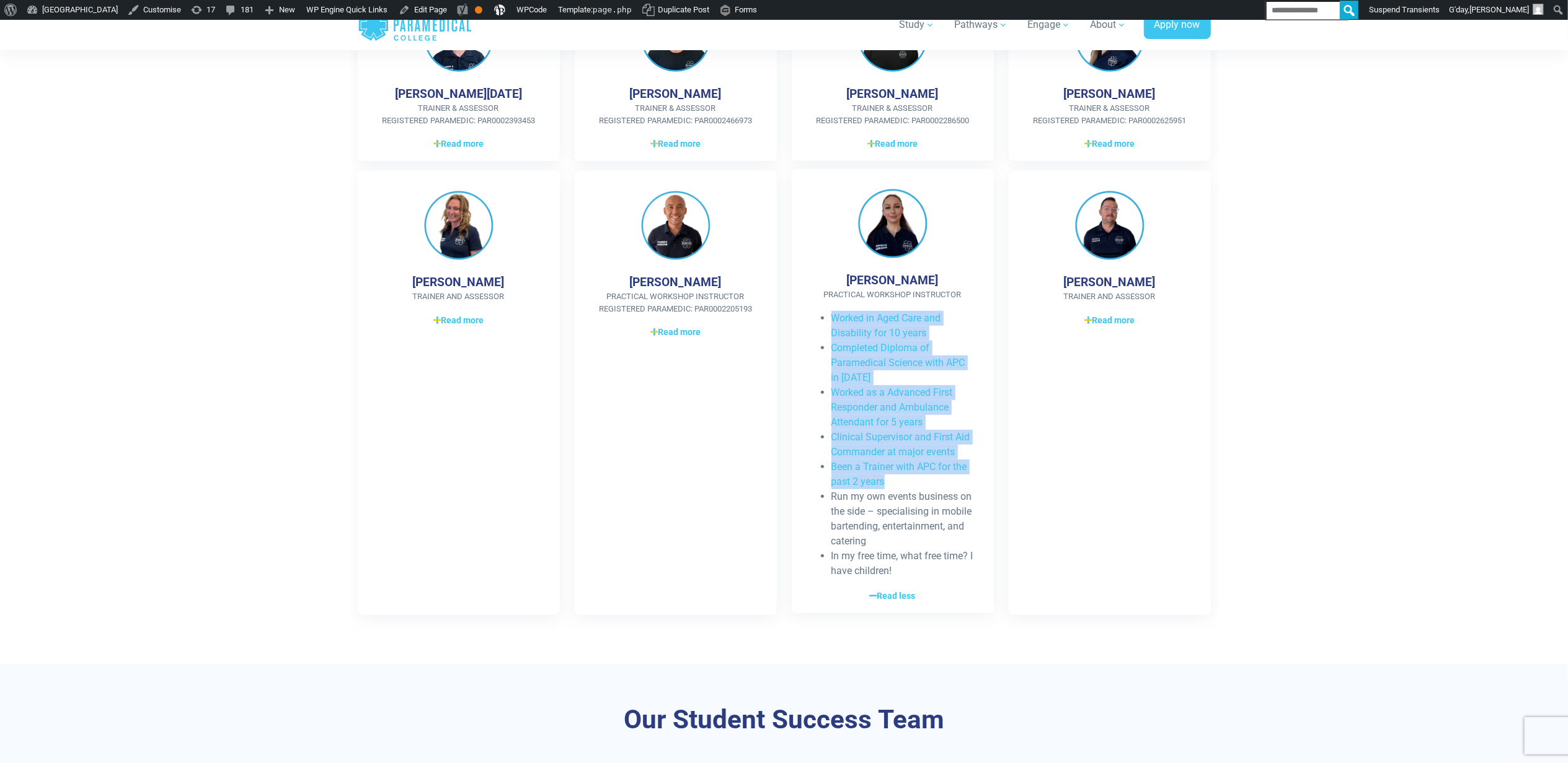
drag, startPoint x: 827, startPoint y: 319, endPoint x: 897, endPoint y: 477, distance: 172.8
click at [897, 477] on ul "Worked in Aged Care and Disability for 10 years Completed Diploma of Paramedica…" at bounding box center [892, 444] width 162 height 267
copy ul "Worked in Aged Care and Disability for 10 years Completed Diploma of Paramedica…"
click at [908, 591] on span "Read less" at bounding box center [892, 597] width 46 height 13
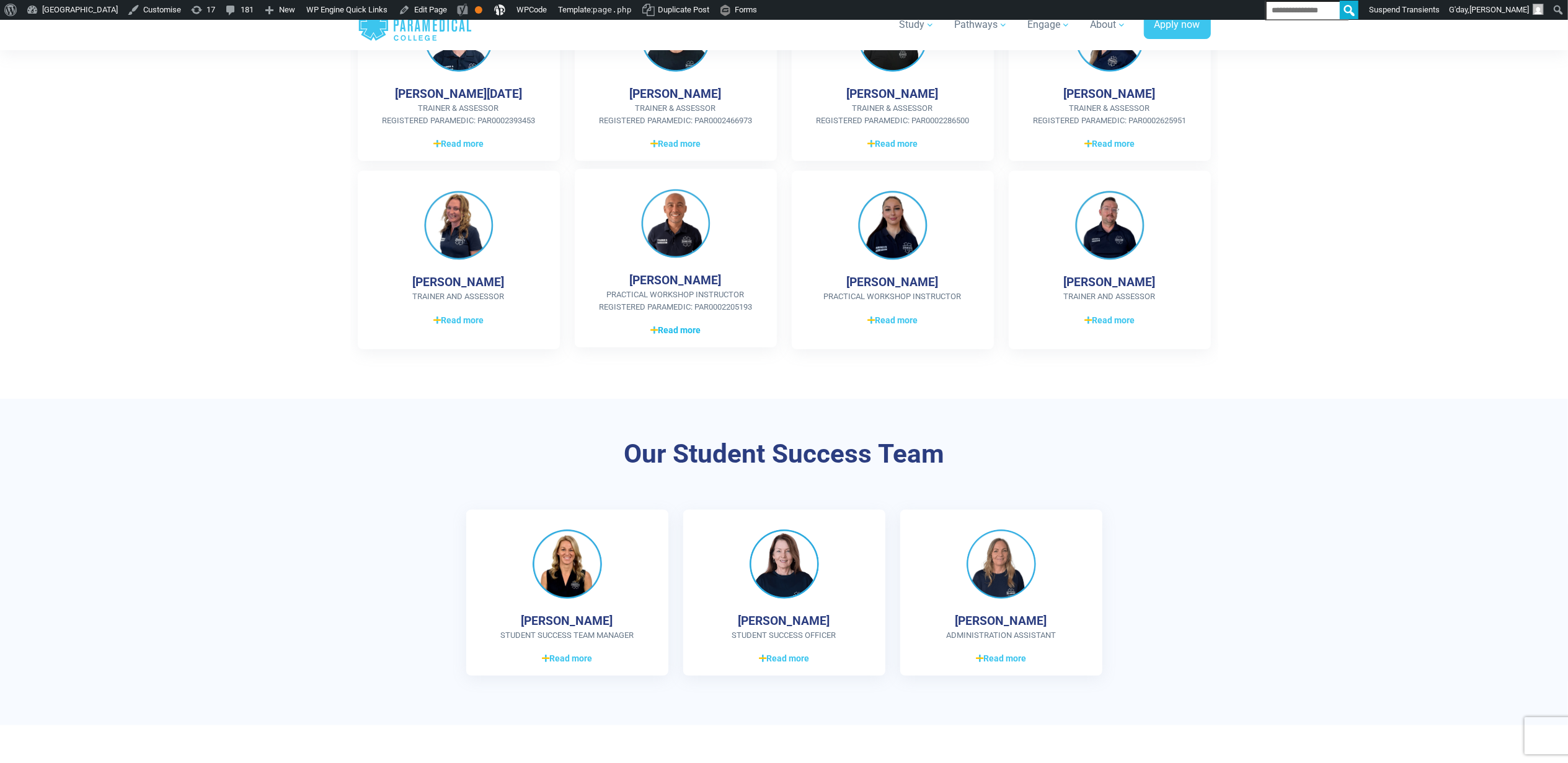
click at [675, 326] on span "Read more" at bounding box center [675, 331] width 51 height 13
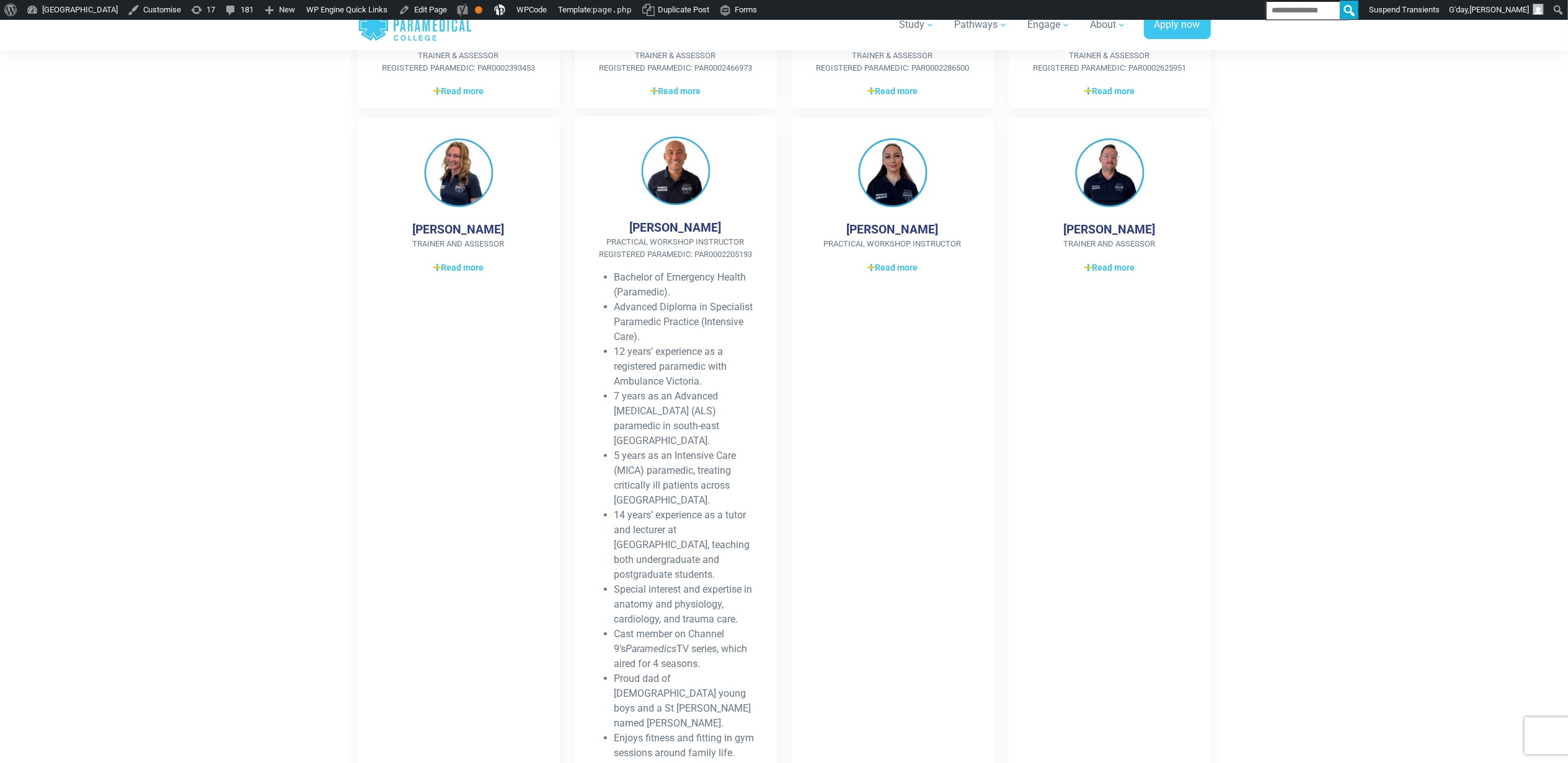
scroll to position [660, 0]
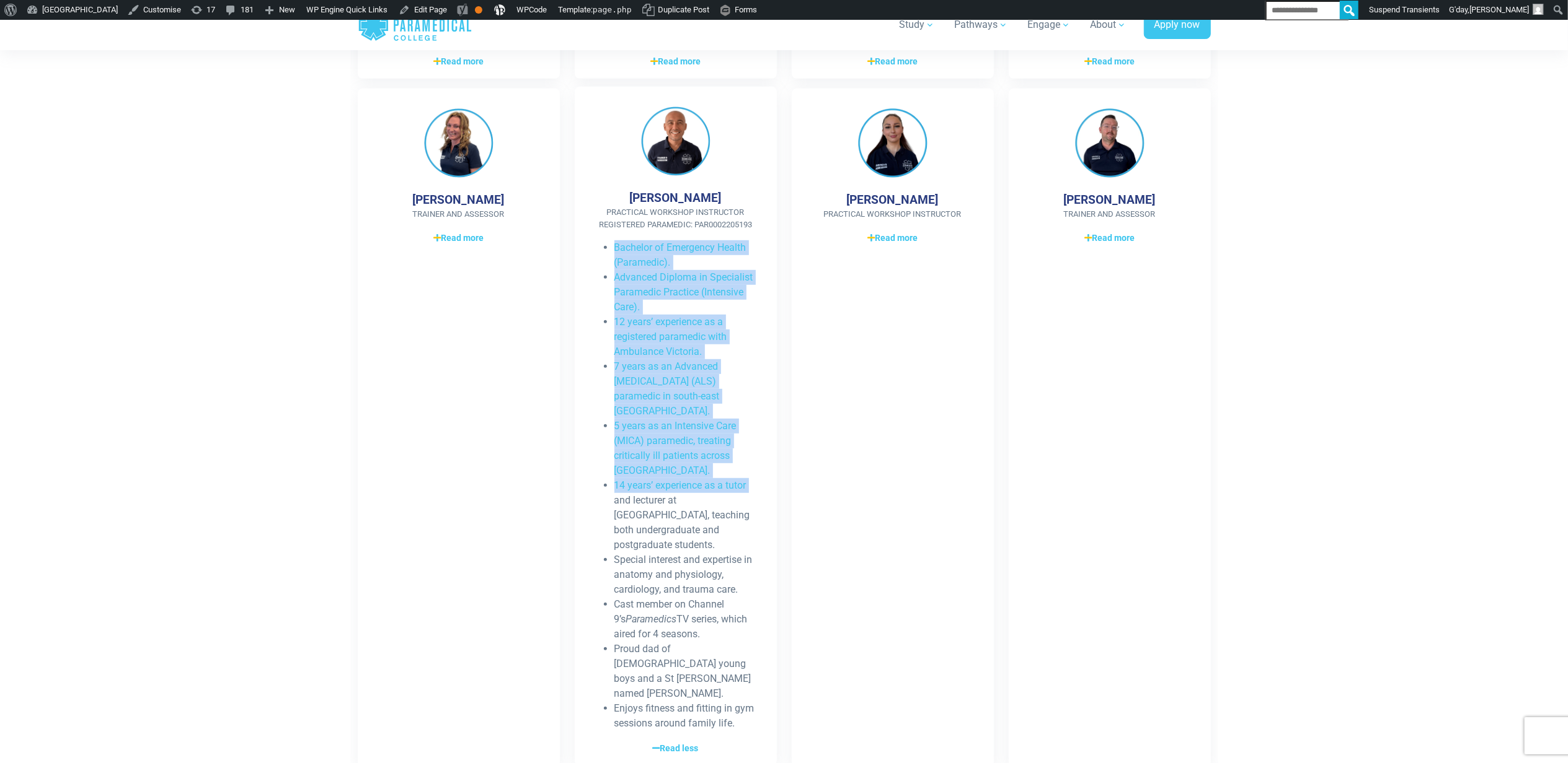
drag, startPoint x: 613, startPoint y: 245, endPoint x: 613, endPoint y: 492, distance: 247.0
click at [613, 492] on ul "Bachelor of Emergency Health (Paramedic). Advanced Diploma in Specialist Parame…" at bounding box center [676, 486] width 162 height 491
click at [648, 461] on li "5 years as an Intensive Care (MICA) paramedic, treating critically ill patients…" at bounding box center [685, 449] width 142 height 60
drag, startPoint x: 615, startPoint y: 246, endPoint x: 724, endPoint y: 529, distance: 303.3
click at [724, 529] on ul "Bachelor of Emergency Health (Paramedic). Advanced Diploma in Specialist Parame…" at bounding box center [676, 486] width 162 height 491
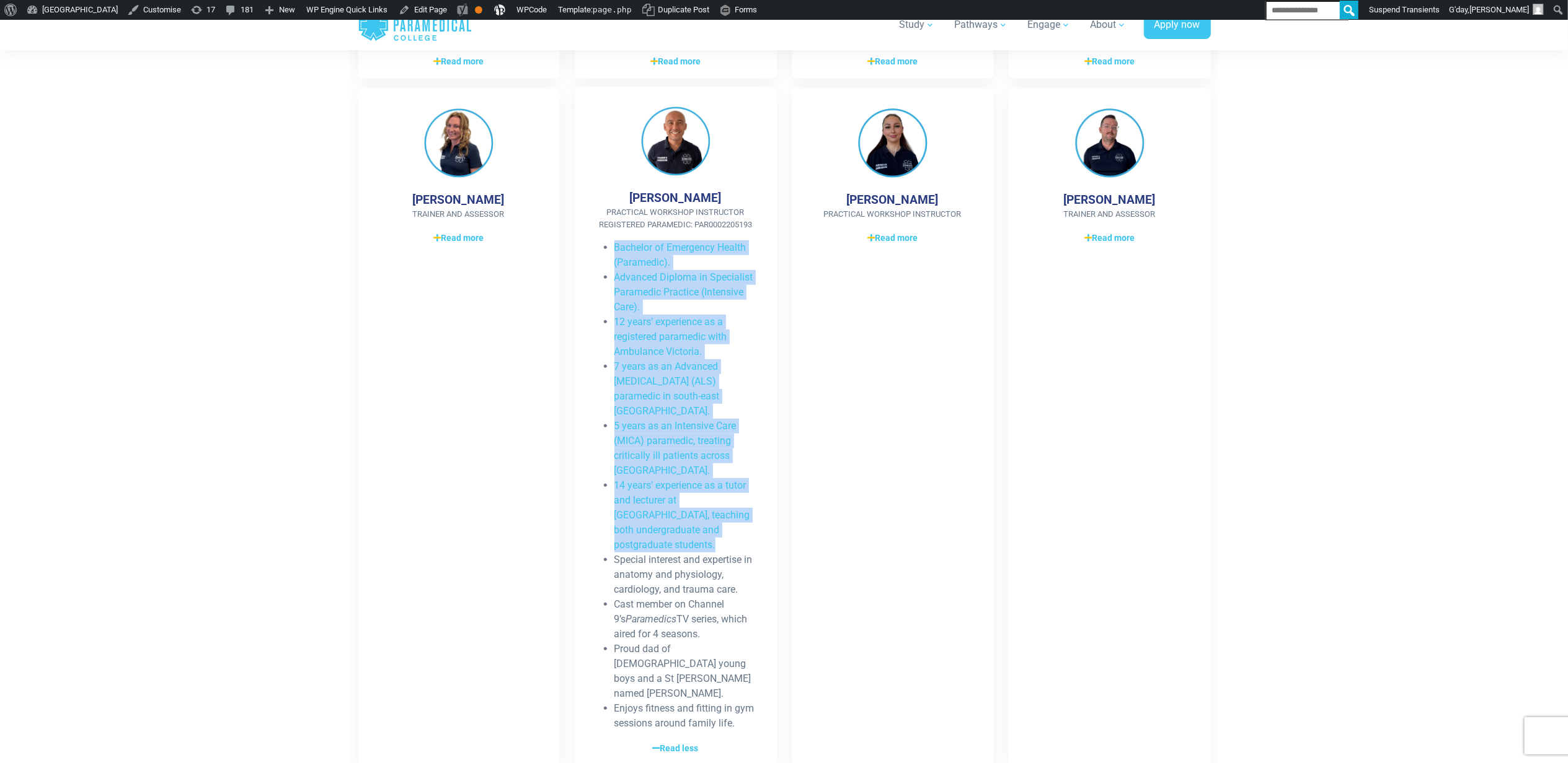
copy ul "Bachelor of Emergency Health (Paramedic). Advanced Diploma in Specialist Parame…"
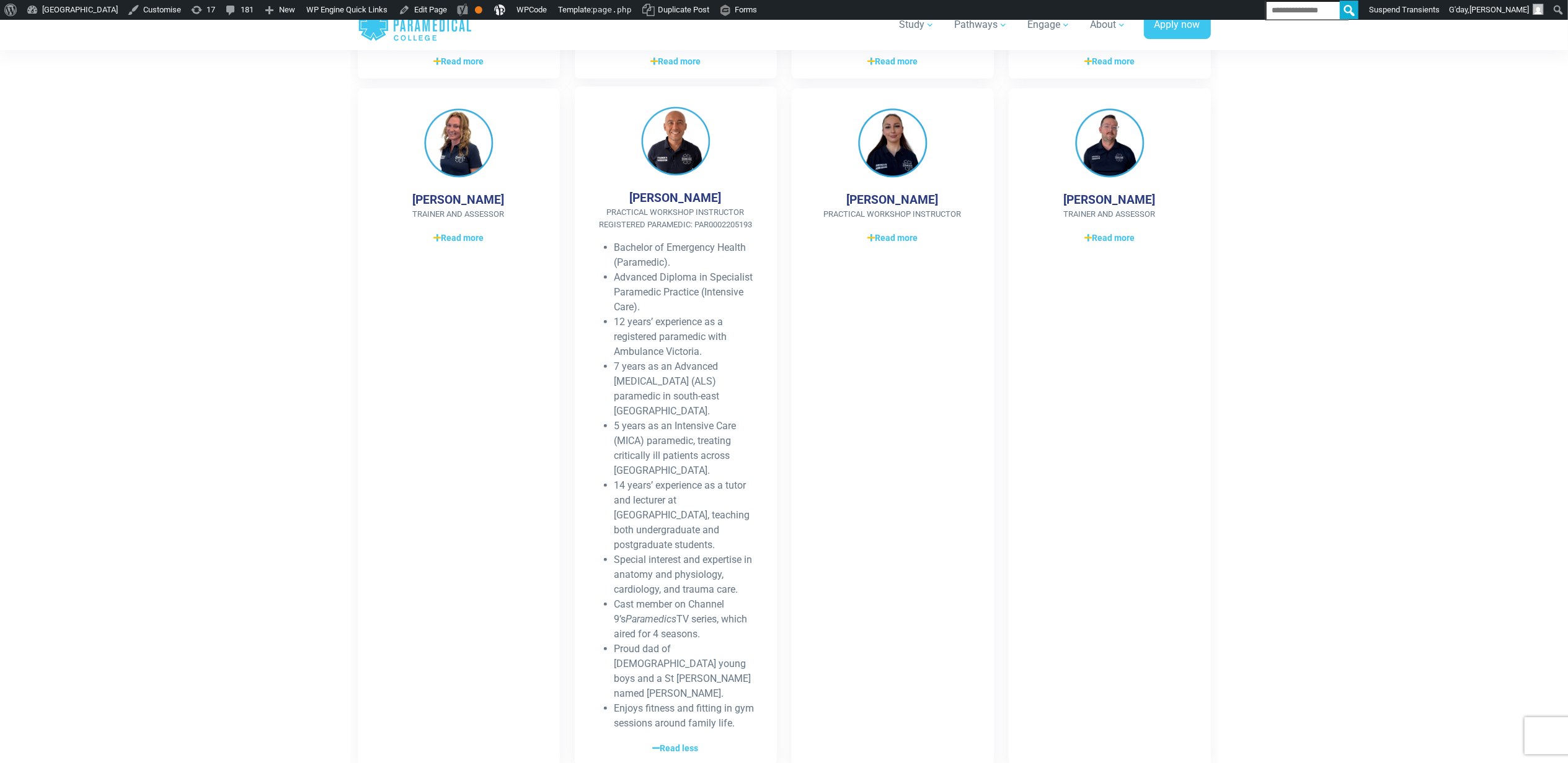
click at [710, 642] on li "Proud dad of [DEMOGRAPHIC_DATA] young boys and a St [PERSON_NAME] named [PERSON…" at bounding box center [685, 672] width 142 height 60
drag, startPoint x: 712, startPoint y: 626, endPoint x: 594, endPoint y: 588, distance: 124.0
click at [594, 588] on ul "Bachelor of Emergency Health (Paramedic). Advanced Diploma in Specialist Parame…" at bounding box center [676, 486] width 162 height 491
drag, startPoint x: 594, startPoint y: 588, endPoint x: 681, endPoint y: 610, distance: 89.7
click at [680, 610] on li "Cast member on Channel 9’s Paramedics TV series, which aired for 4 seasons." at bounding box center [685, 620] width 142 height 45
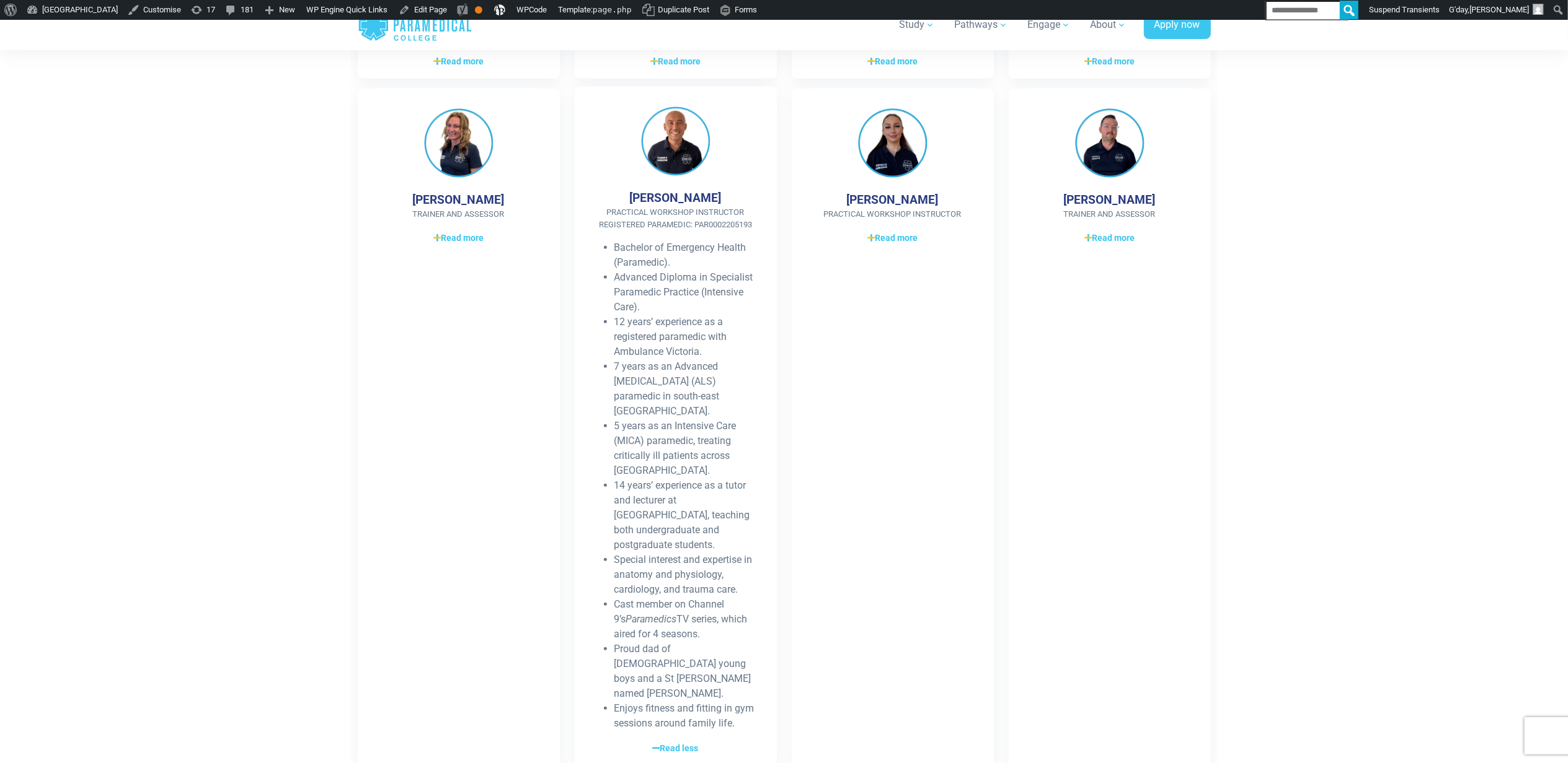
drag, startPoint x: 703, startPoint y: 620, endPoint x: 605, endPoint y: 583, distance: 104.8
click at [614, 597] on li "Cast member on Channel 9’s Paramedics TV series, which aired for 4 seasons." at bounding box center [685, 620] width 142 height 45
copy li "Cast member on Channel 9’s Paramedics TV series, which aired for 4 seasons."
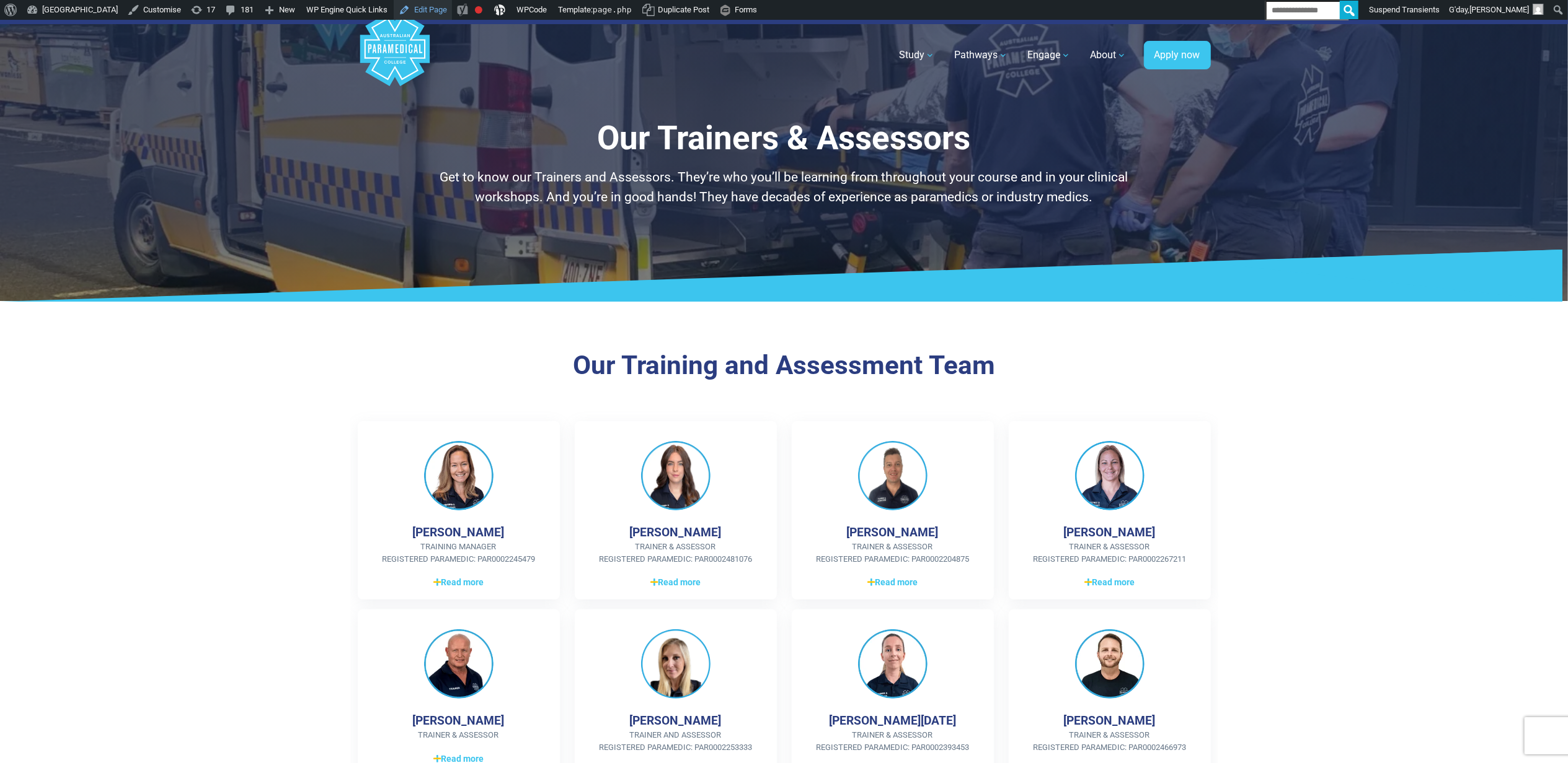
click at [452, 15] on link "Edit Page" at bounding box center [422, 10] width 58 height 20
